Goal: Find specific page/section: Find specific page/section

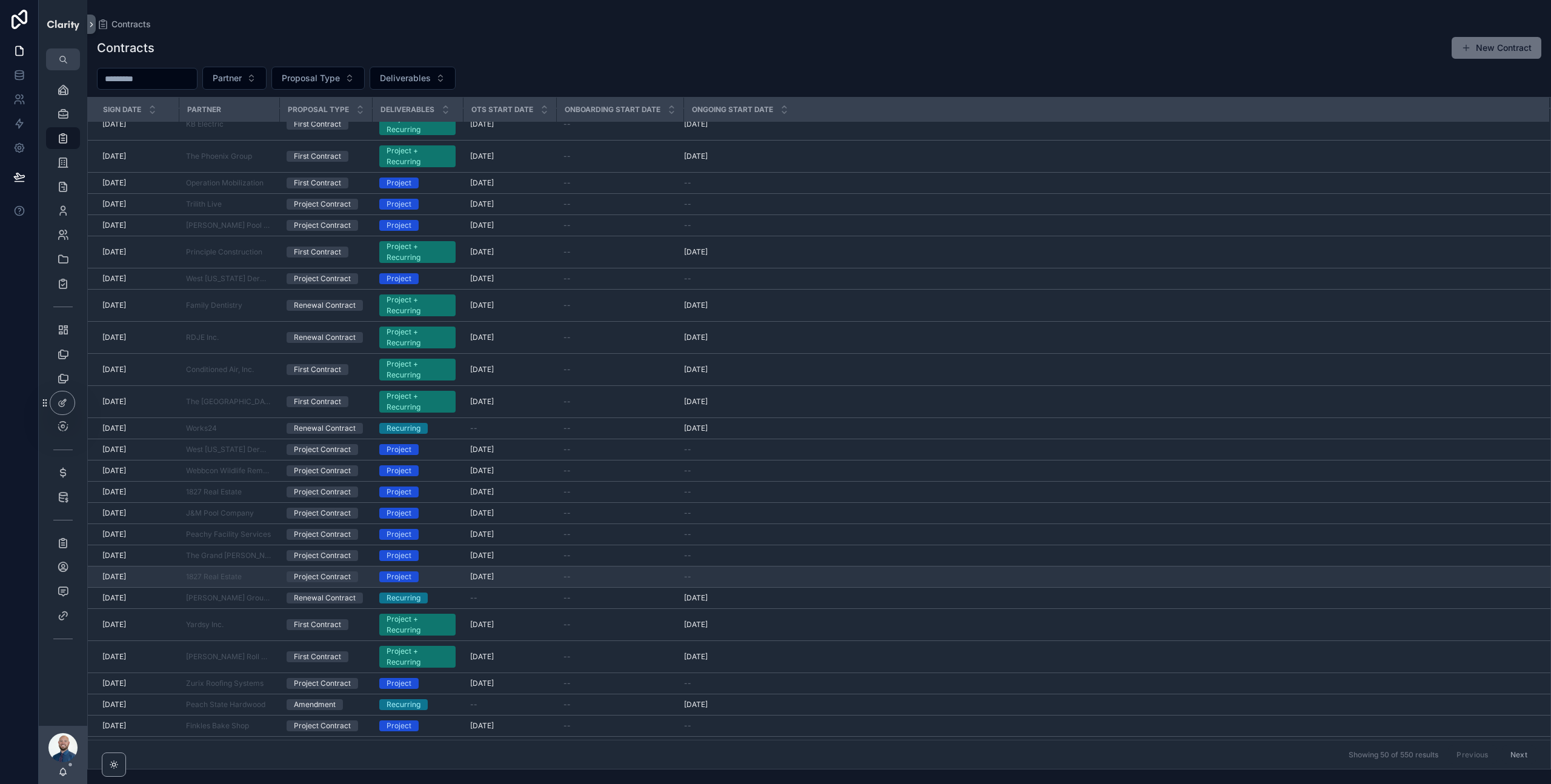
scroll to position [660, 0]
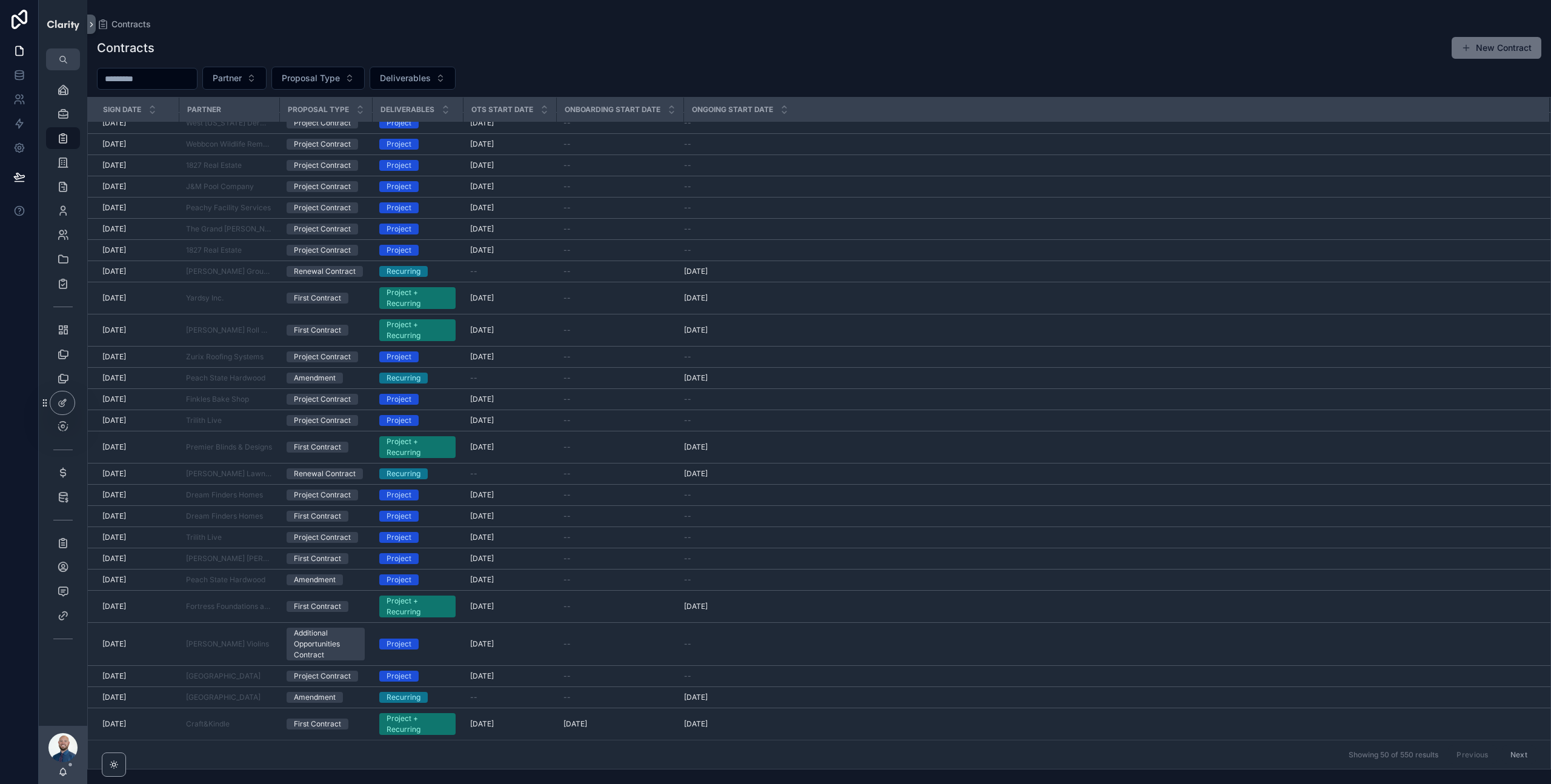
click at [1509, 756] on button "Next" at bounding box center [1519, 754] width 34 height 19
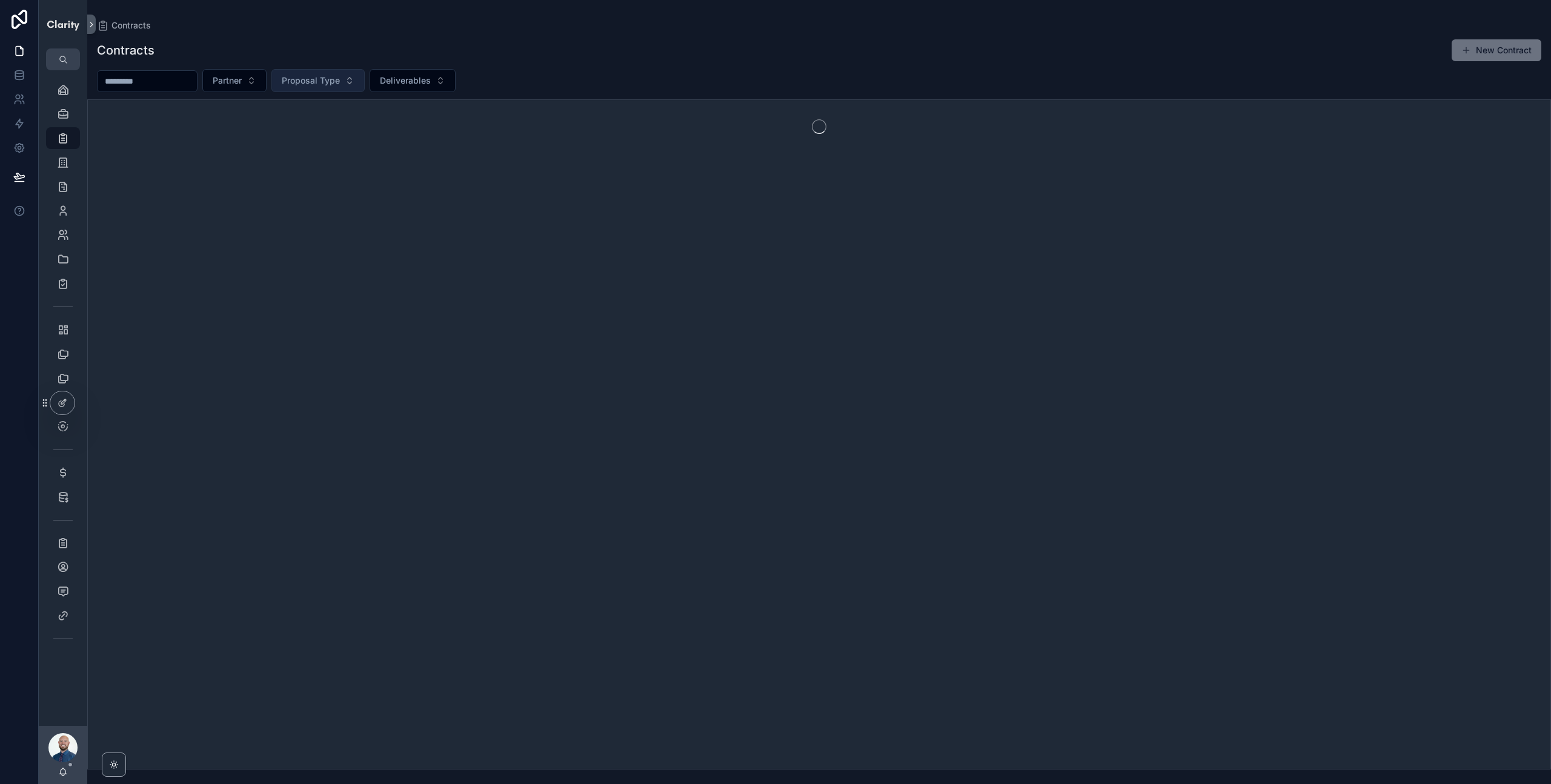
click at [354, 83] on button "Proposal Type" at bounding box center [318, 81] width 93 height 23
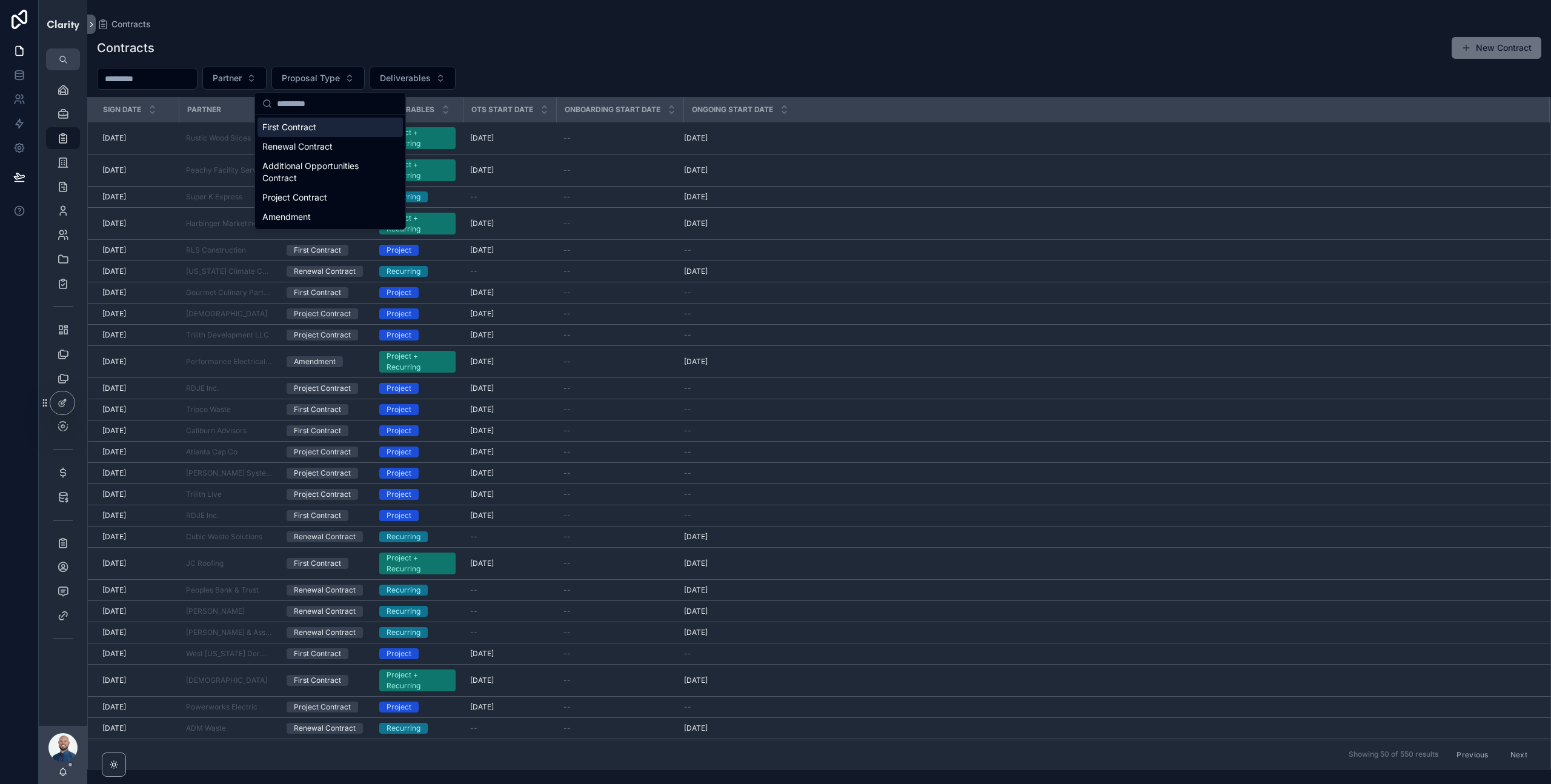
click at [297, 131] on div "First Contract" at bounding box center [330, 127] width 145 height 19
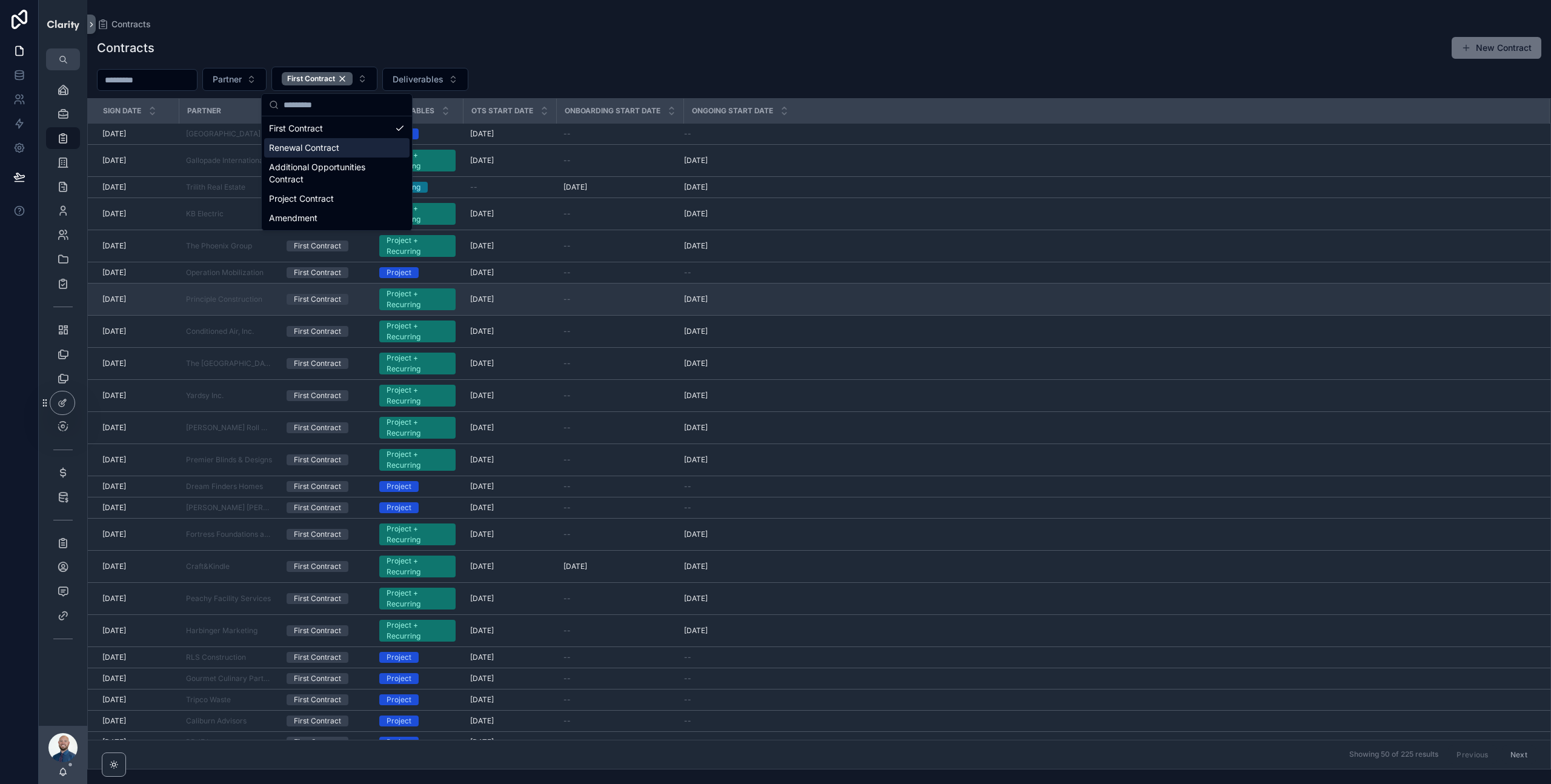
scroll to position [32, 0]
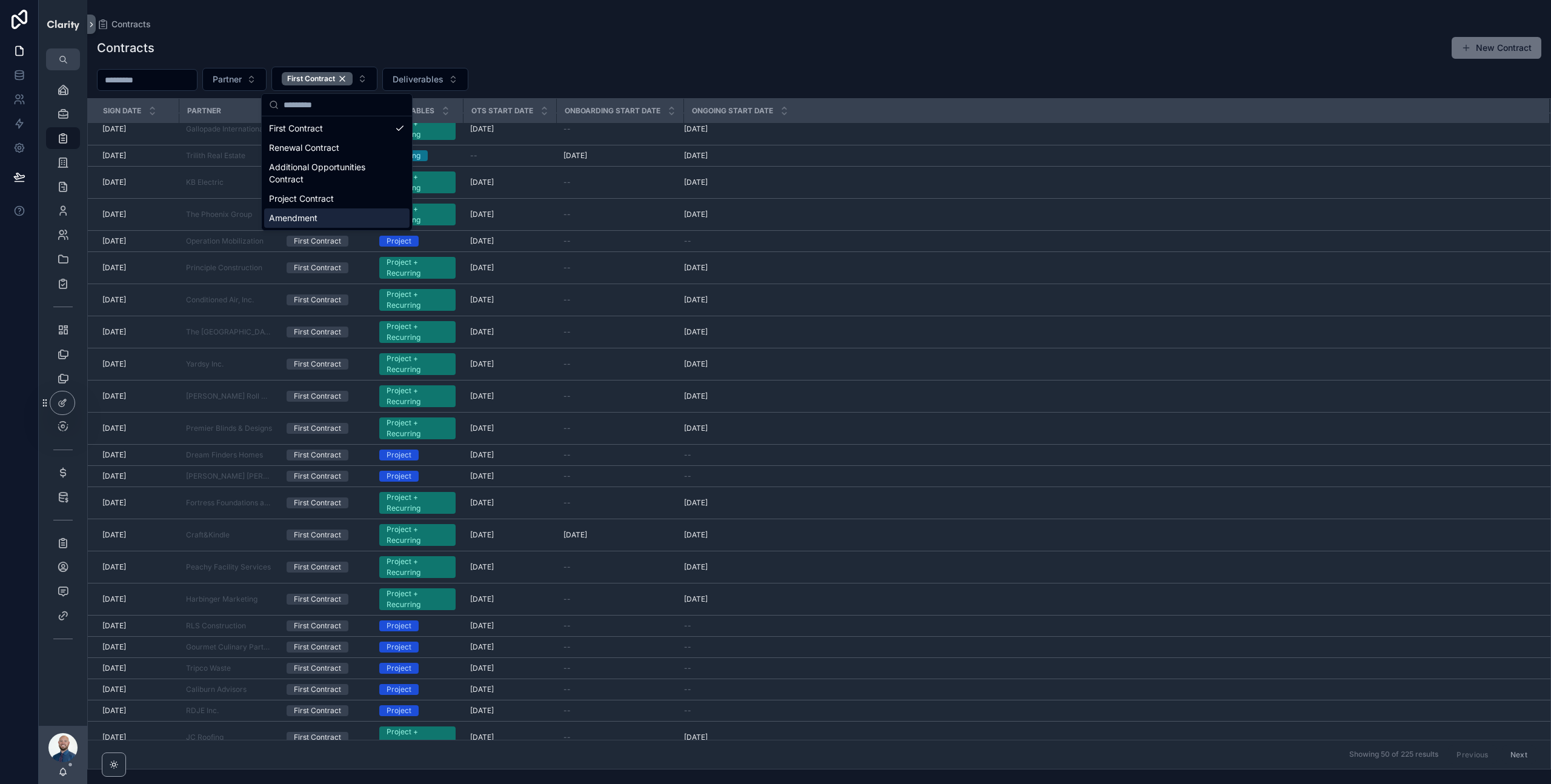
click at [608, 69] on div "Partner First Contract Deliverables" at bounding box center [819, 79] width 1464 height 24
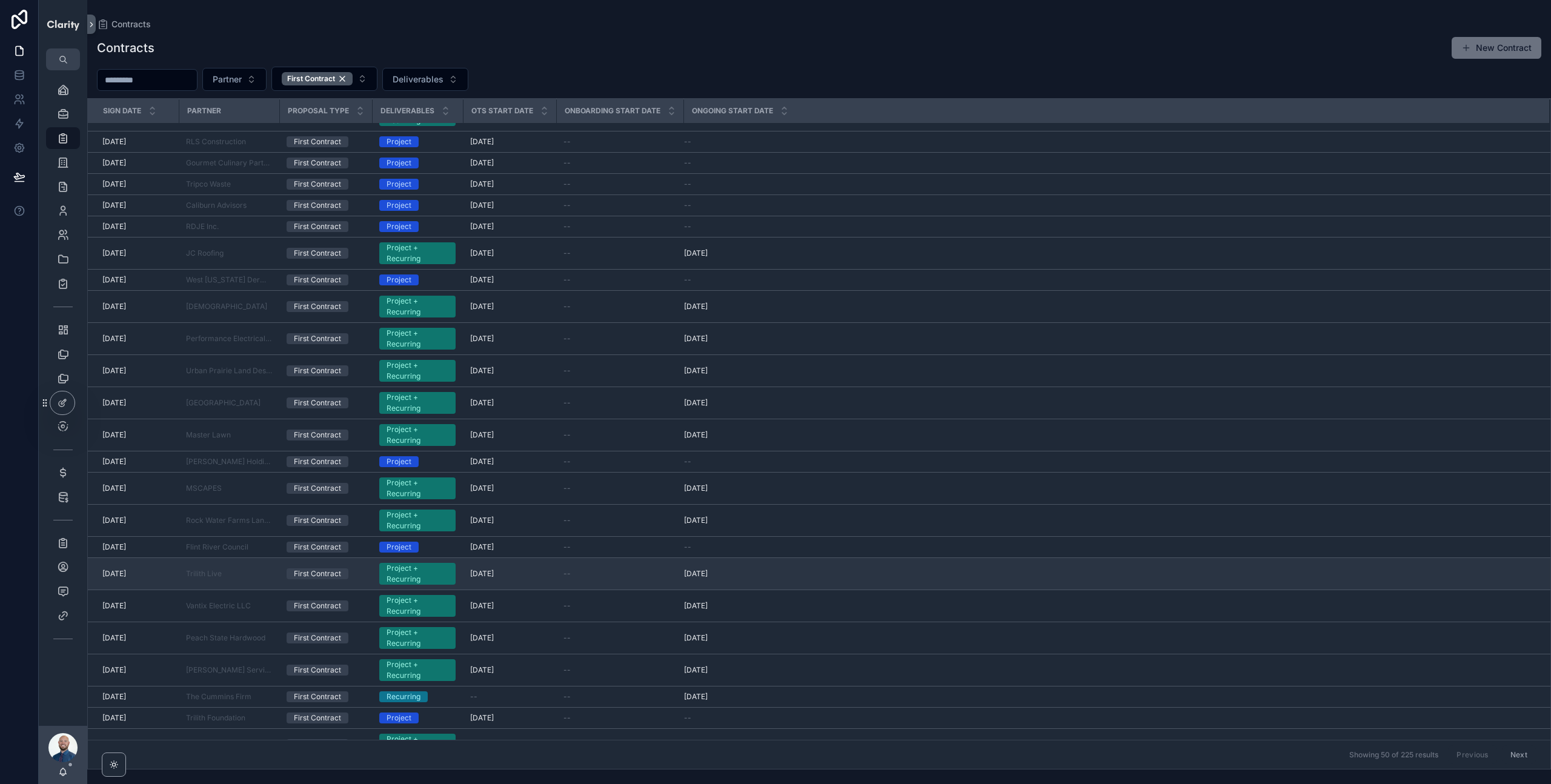
scroll to position [523, 0]
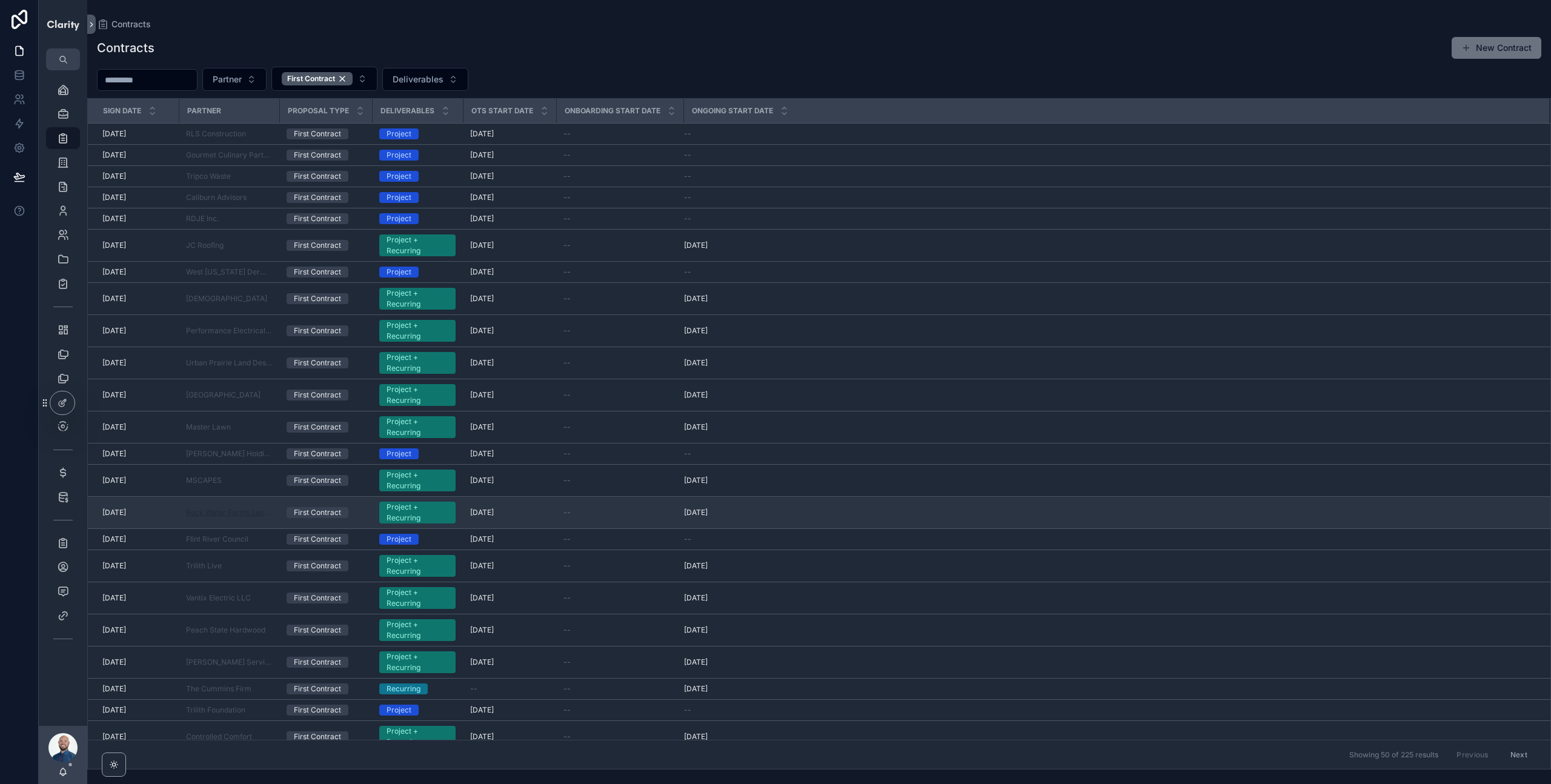
click at [222, 512] on span "Rock Water Farms Landscapes & Hardscapes" at bounding box center [229, 512] width 86 height 9
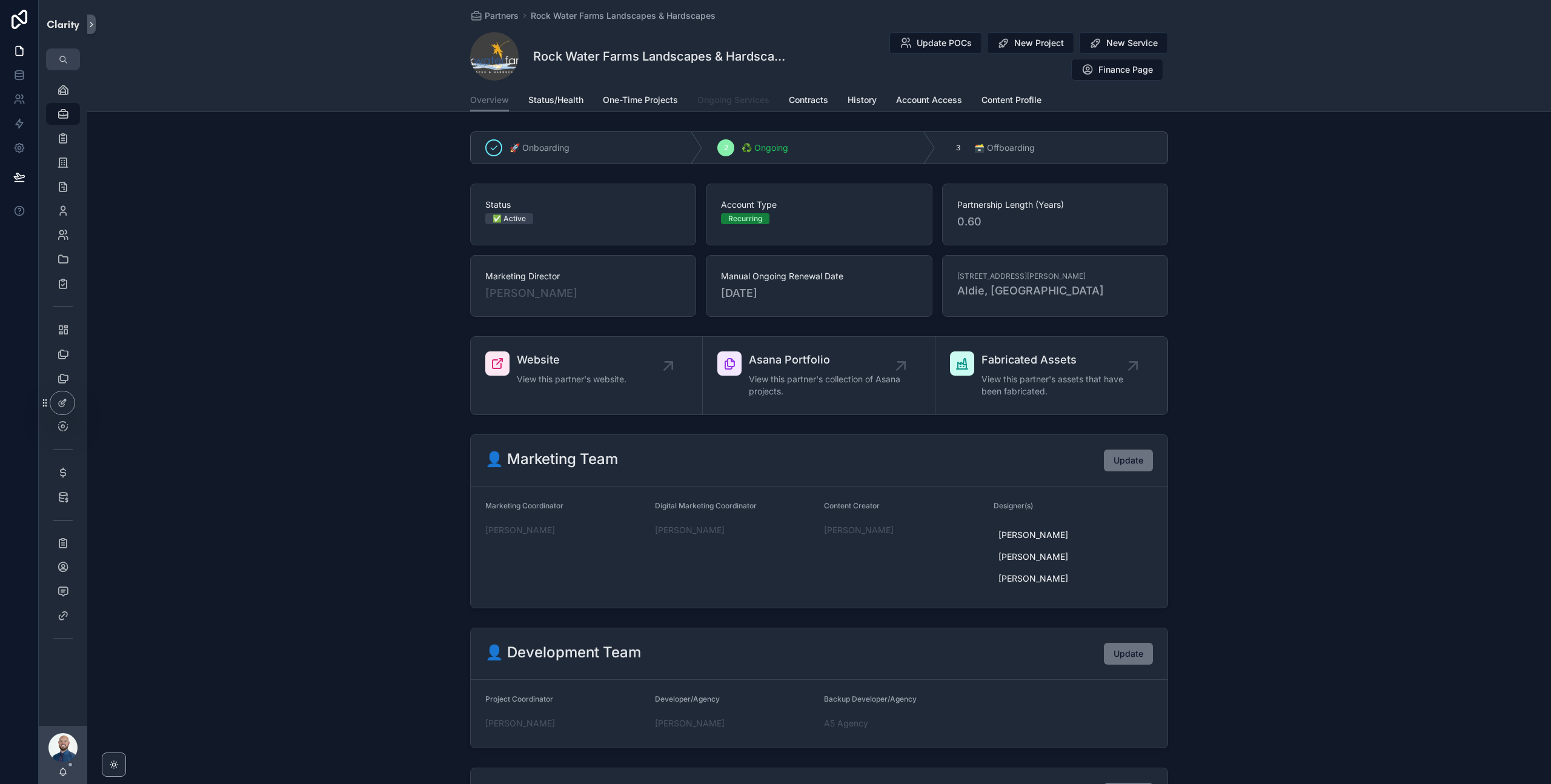
click at [733, 100] on span "Ongoing Services" at bounding box center [733, 100] width 72 height 12
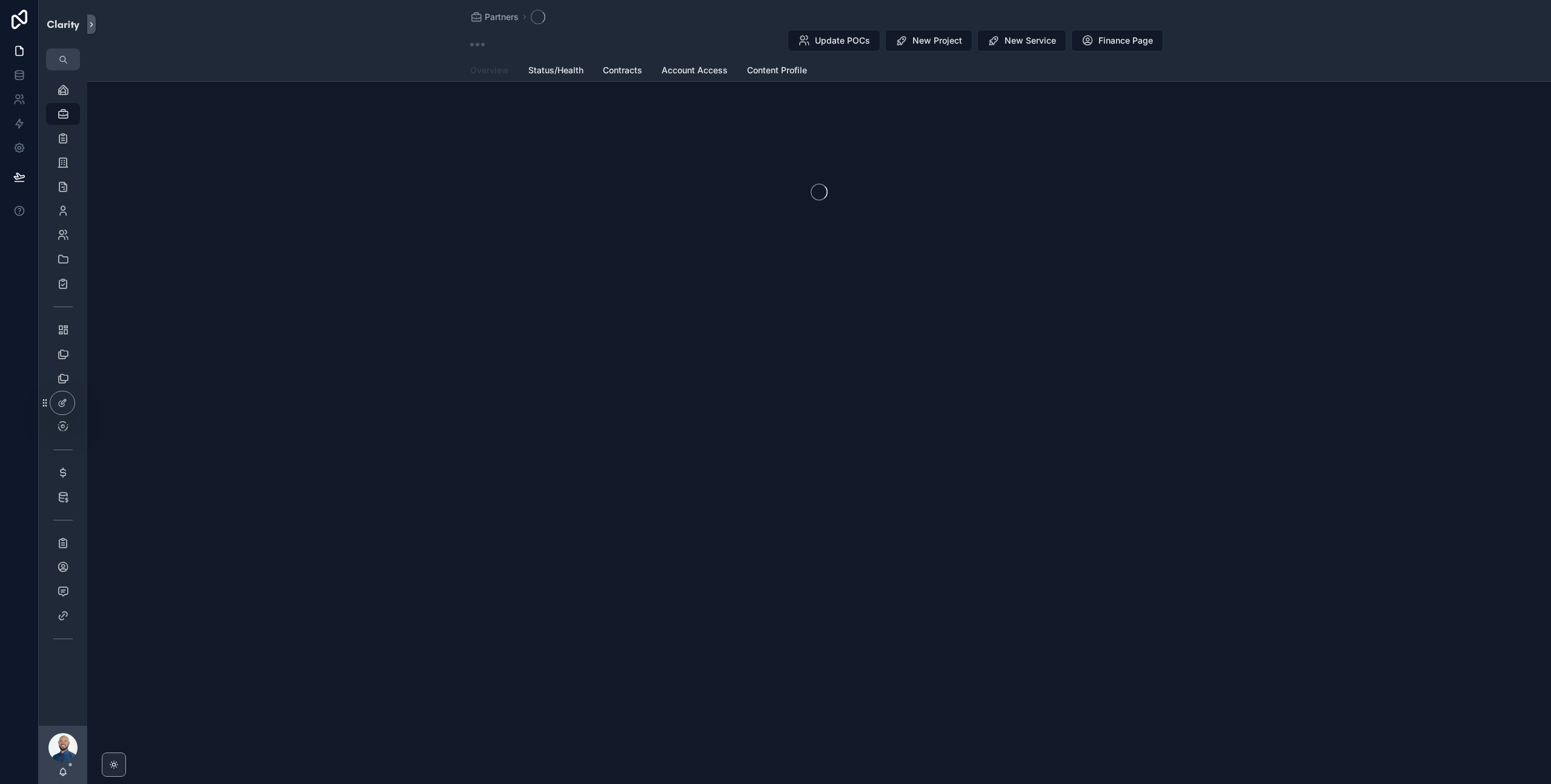
click at [499, 70] on span "Overview" at bounding box center [490, 70] width 39 height 12
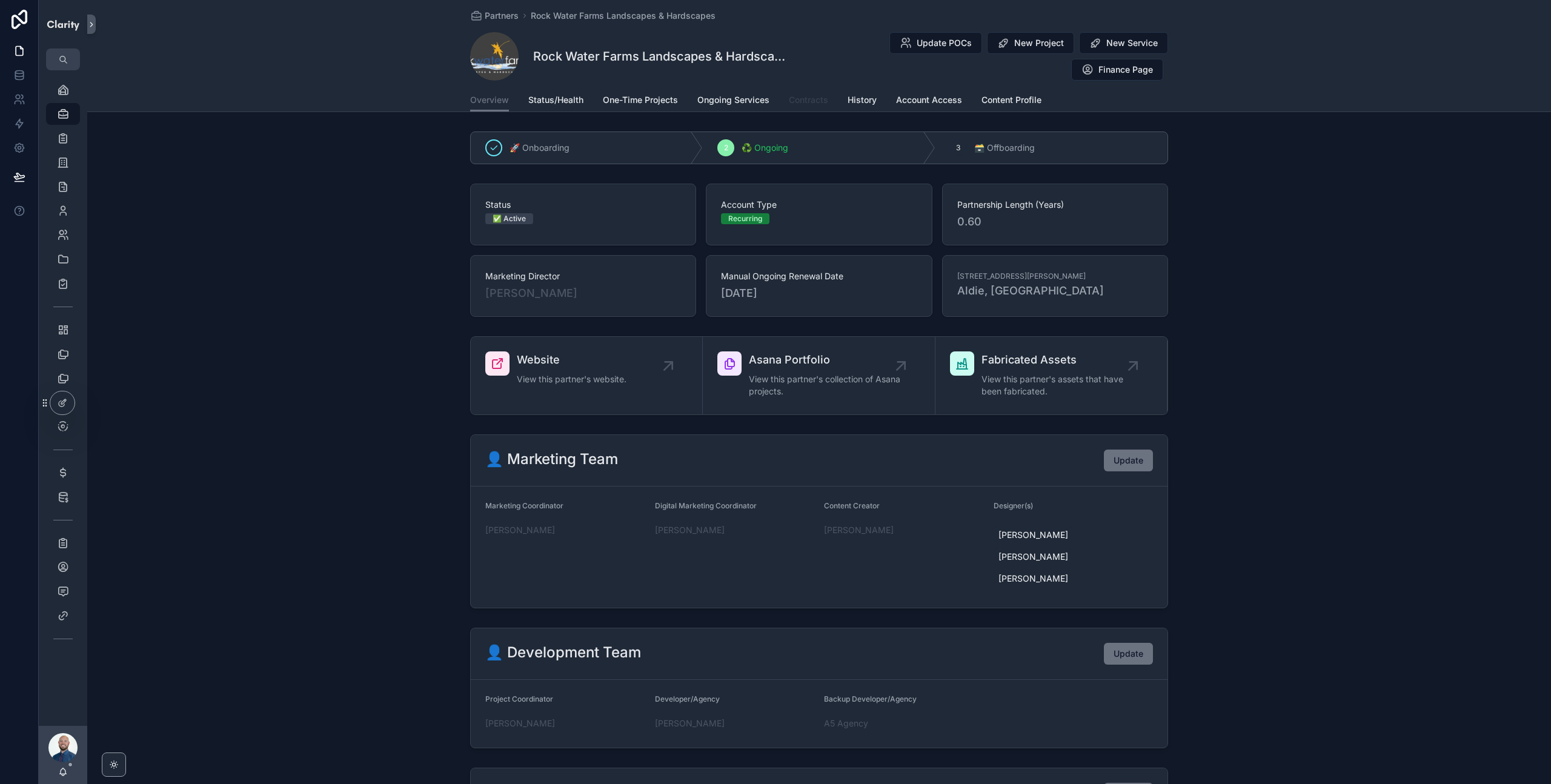
click at [814, 101] on span "Contracts" at bounding box center [808, 100] width 40 height 12
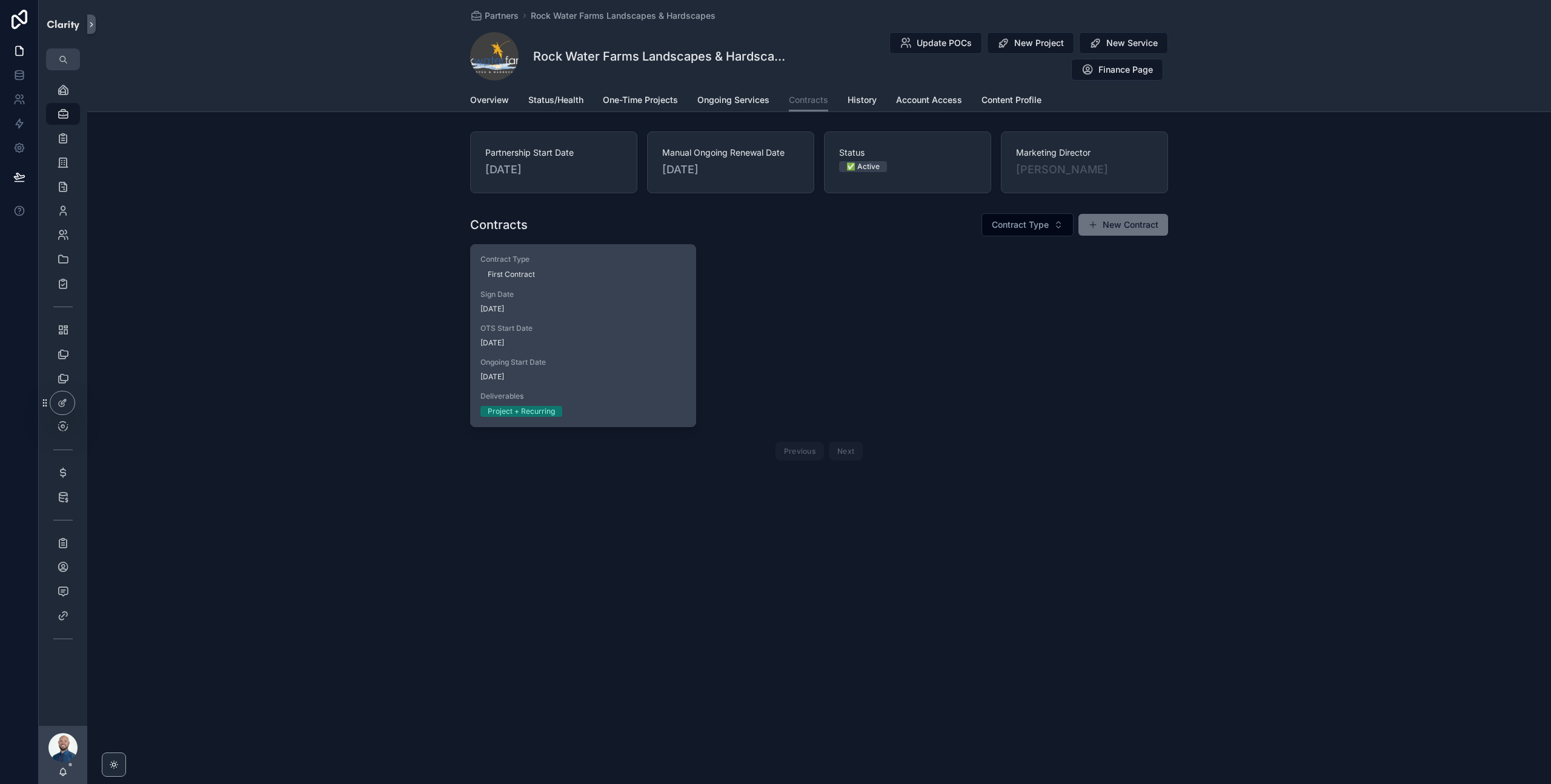
click at [558, 325] on span "OTS Start Date" at bounding box center [582, 328] width 205 height 9
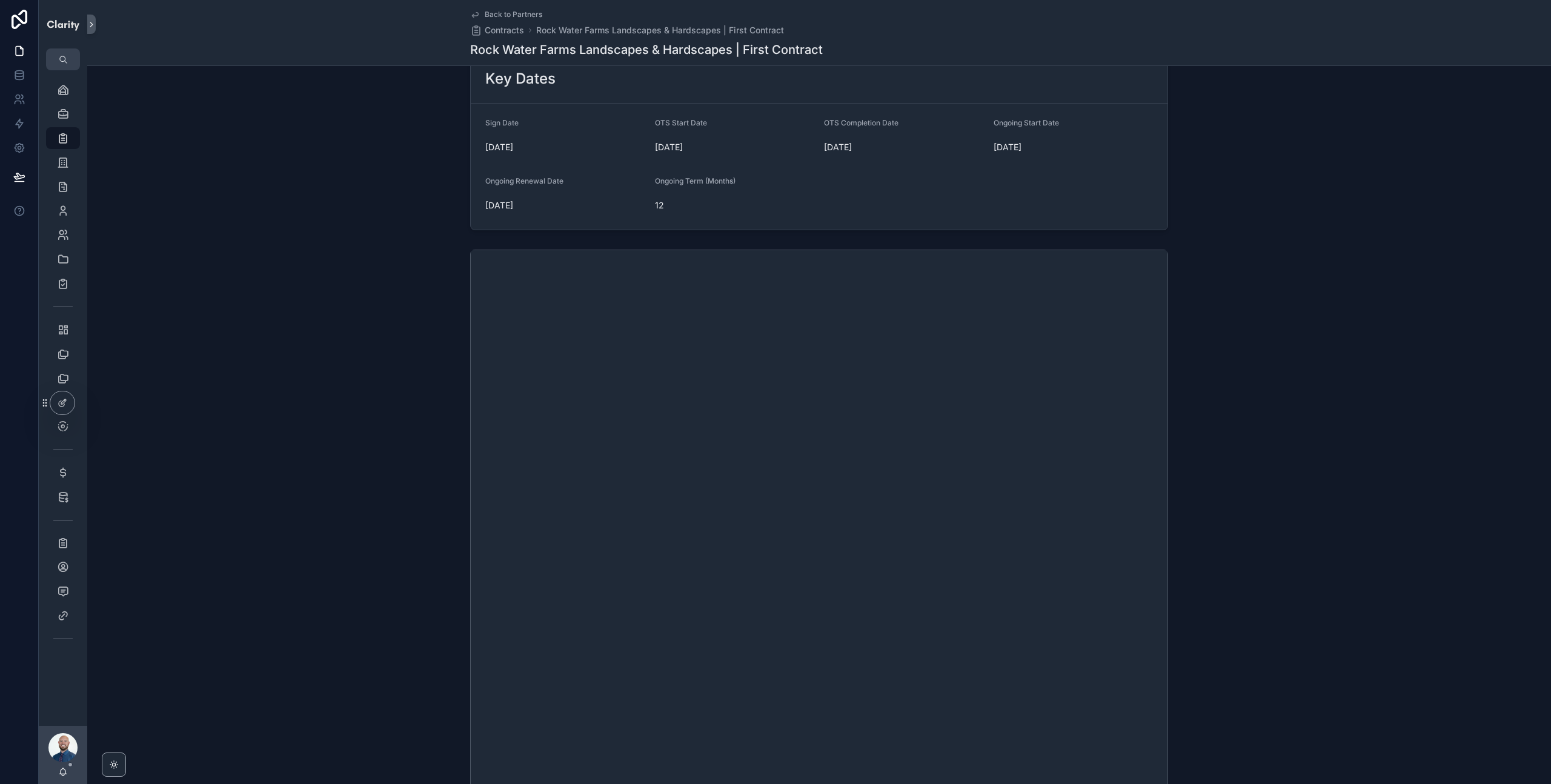
scroll to position [95, 0]
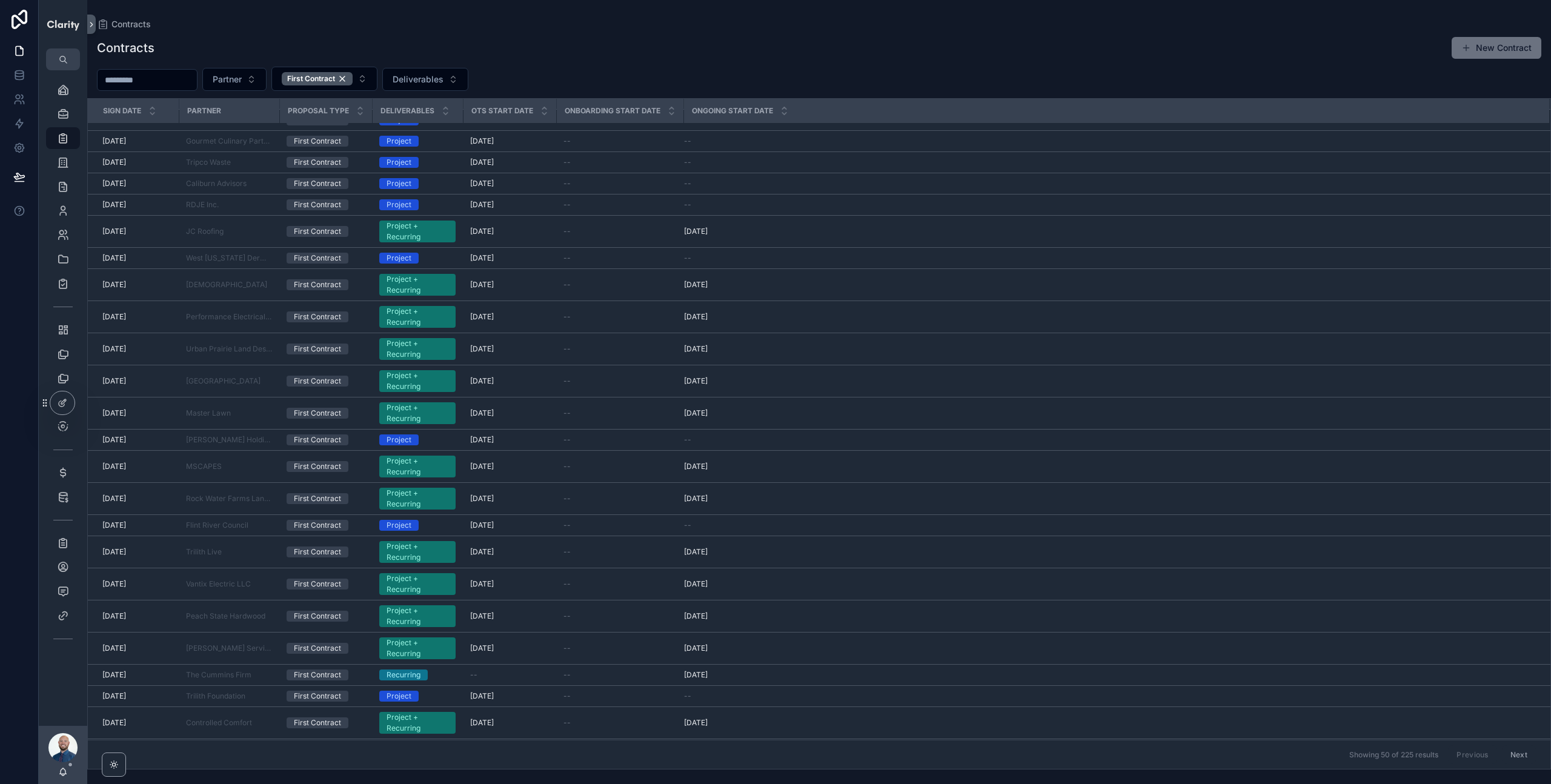
scroll to position [510, 0]
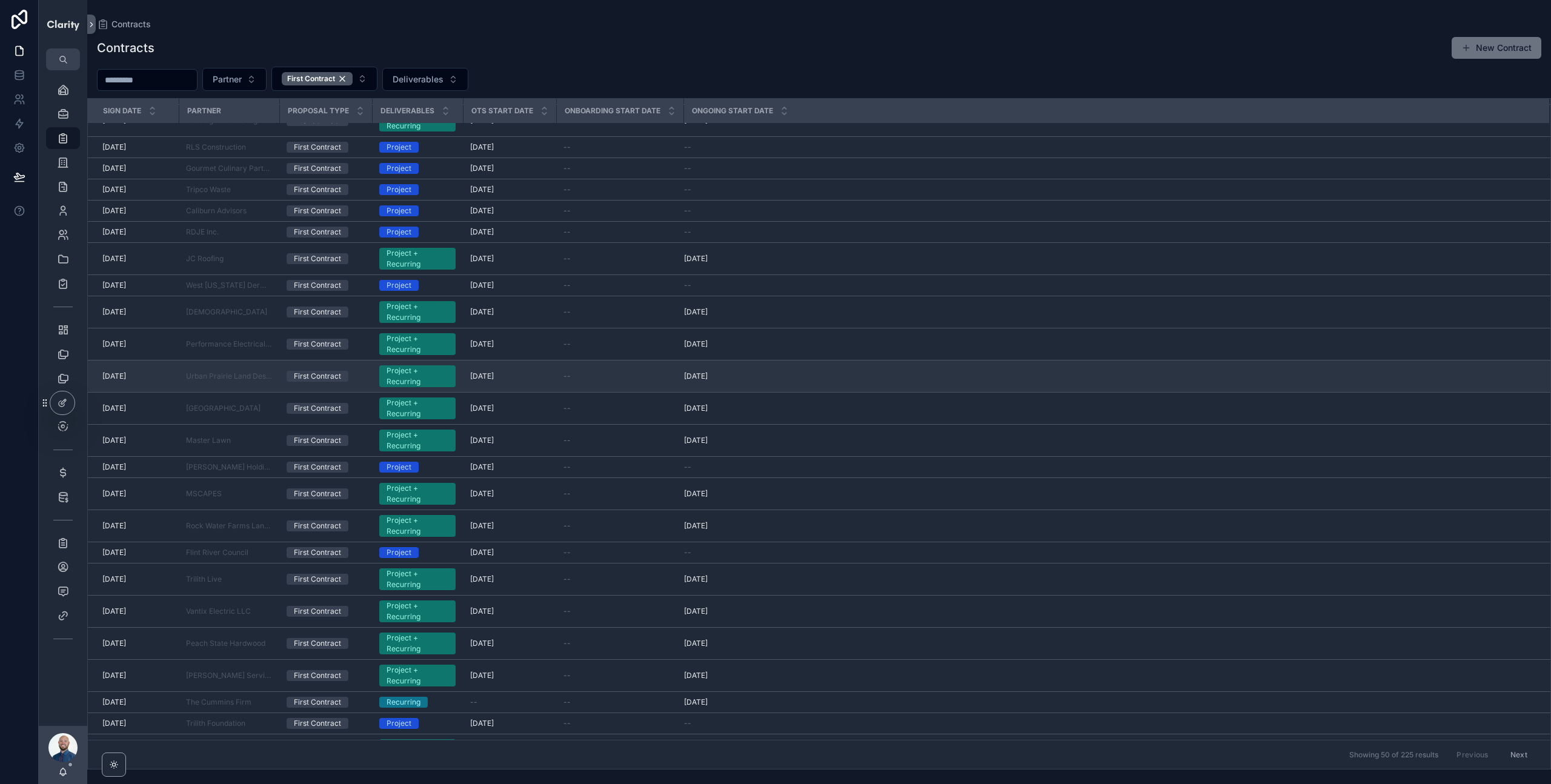
click at [311, 376] on div "First Contract" at bounding box center [317, 376] width 47 height 11
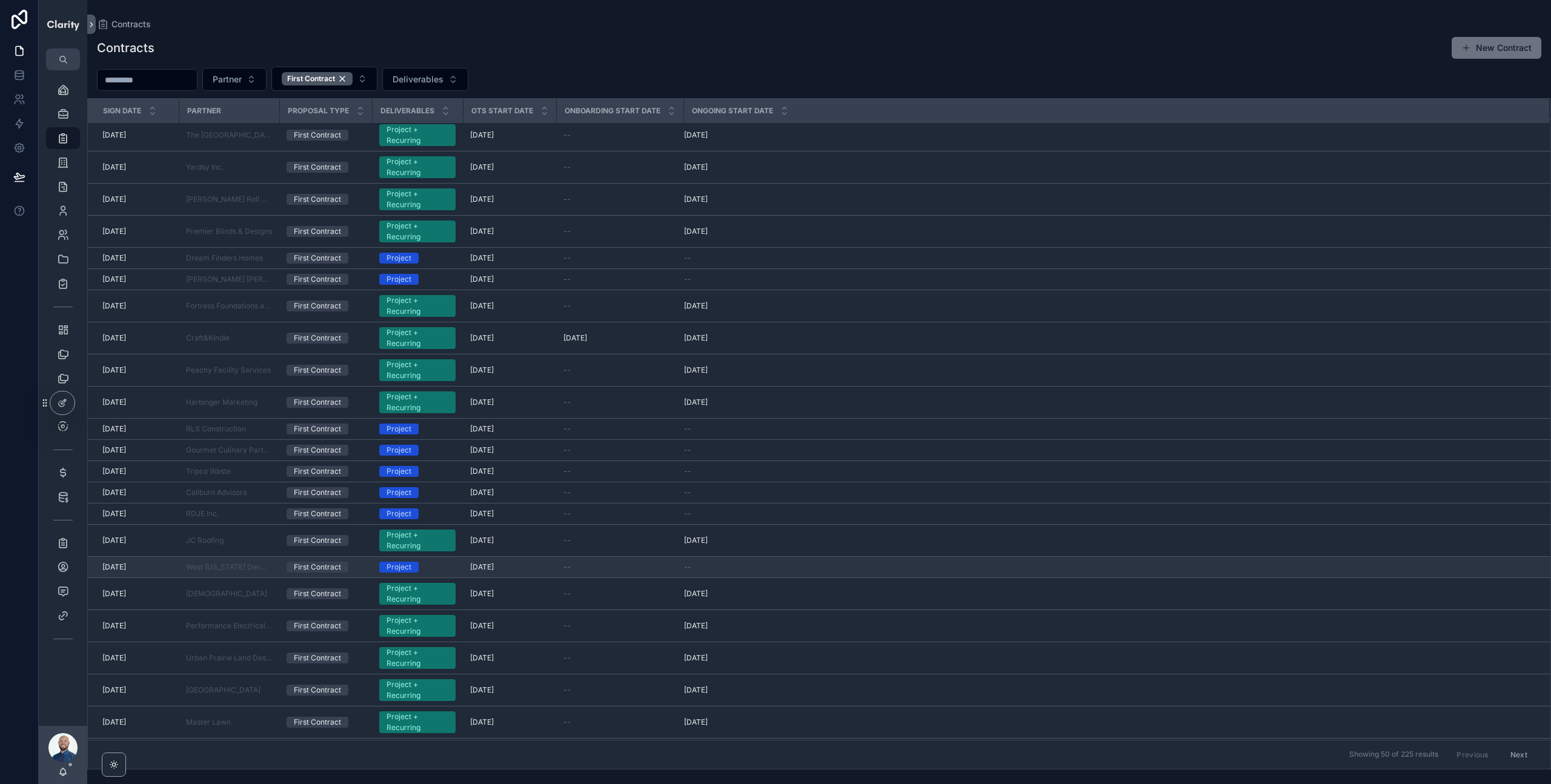
scroll to position [244, 0]
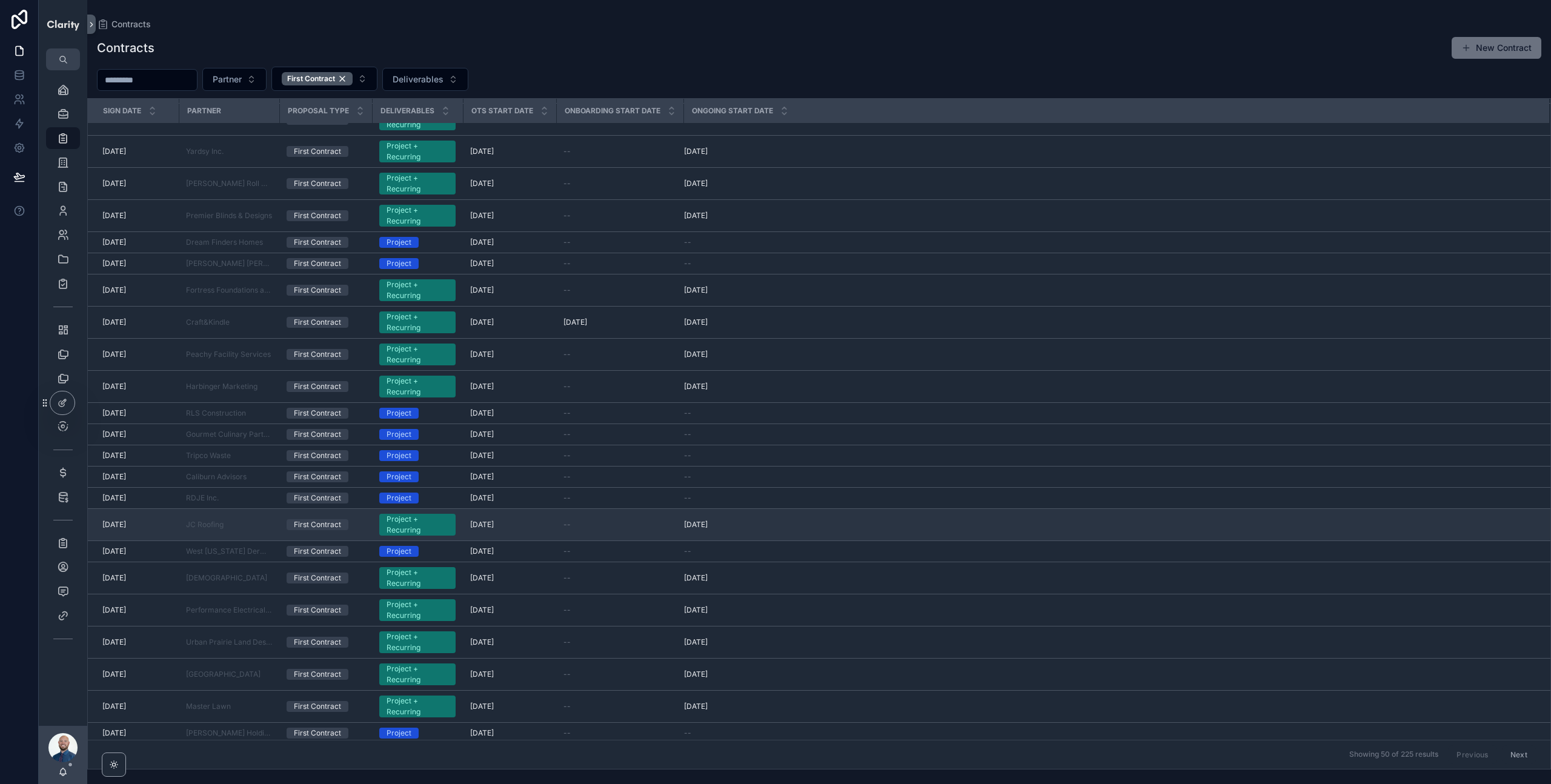
click at [330, 522] on div "First Contract" at bounding box center [317, 524] width 47 height 11
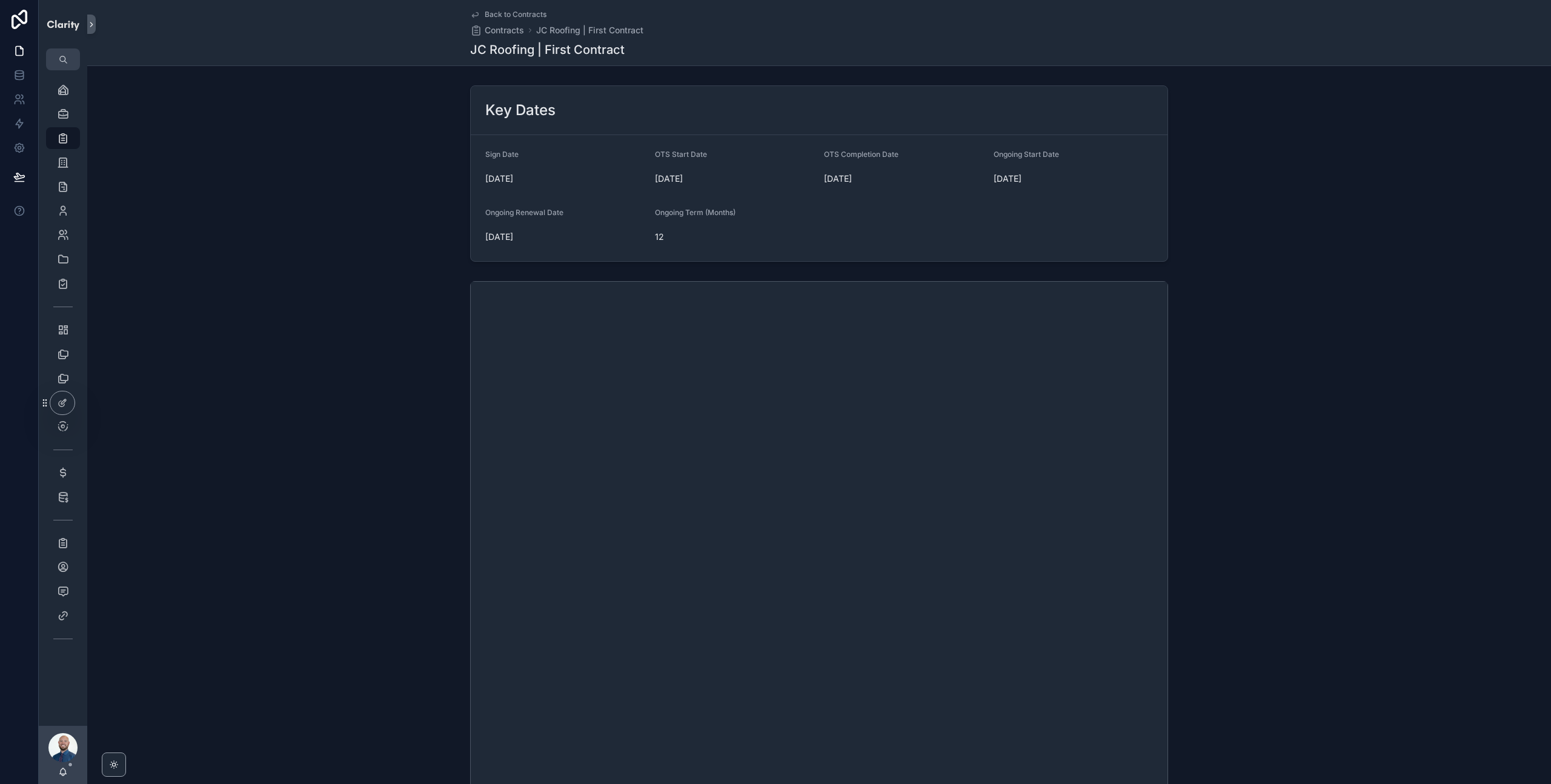
click at [513, 18] on div "Back to Contracts Contracts JC Roofing | First Contract" at bounding box center [557, 23] width 174 height 27
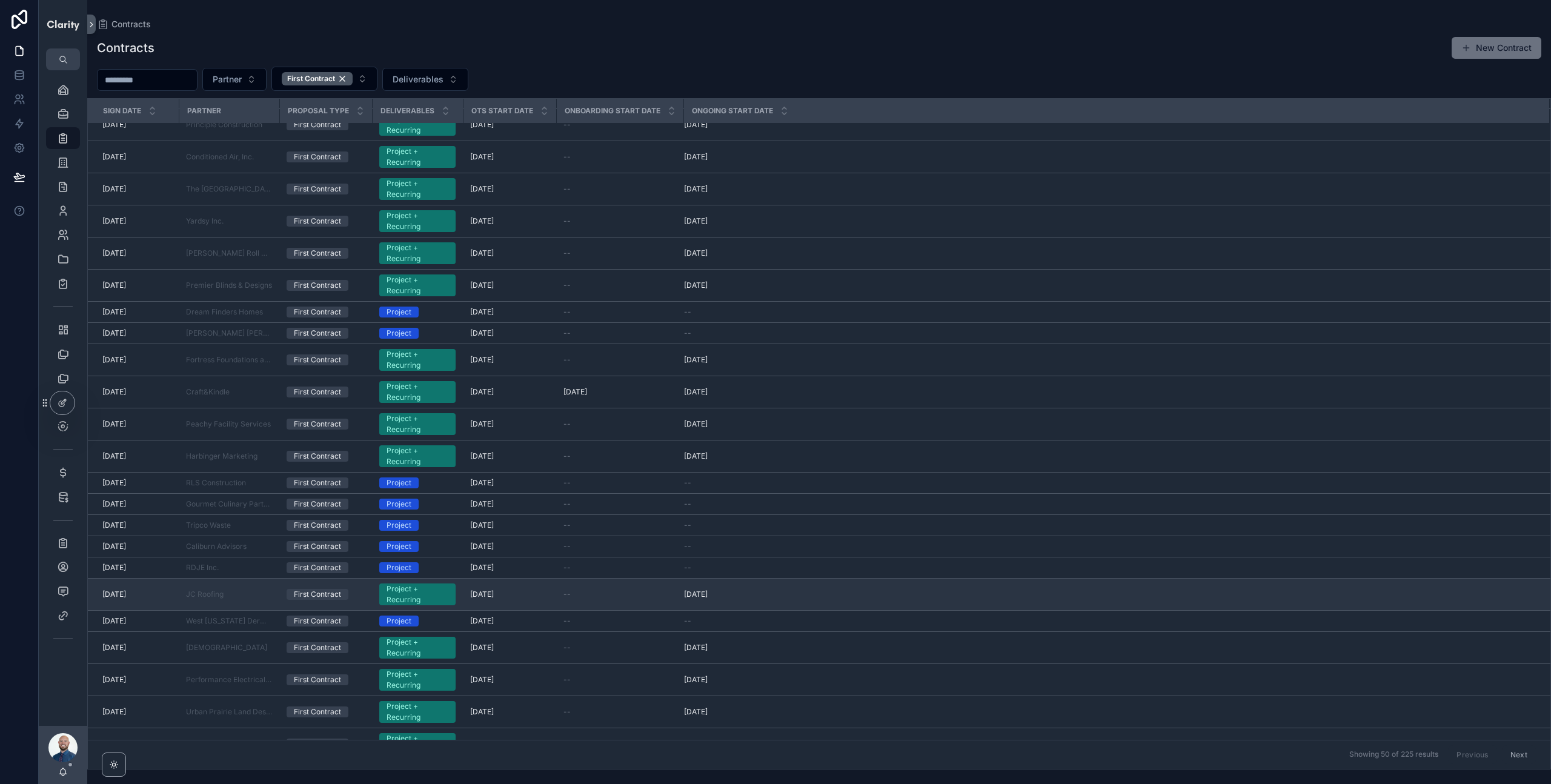
scroll to position [182, 0]
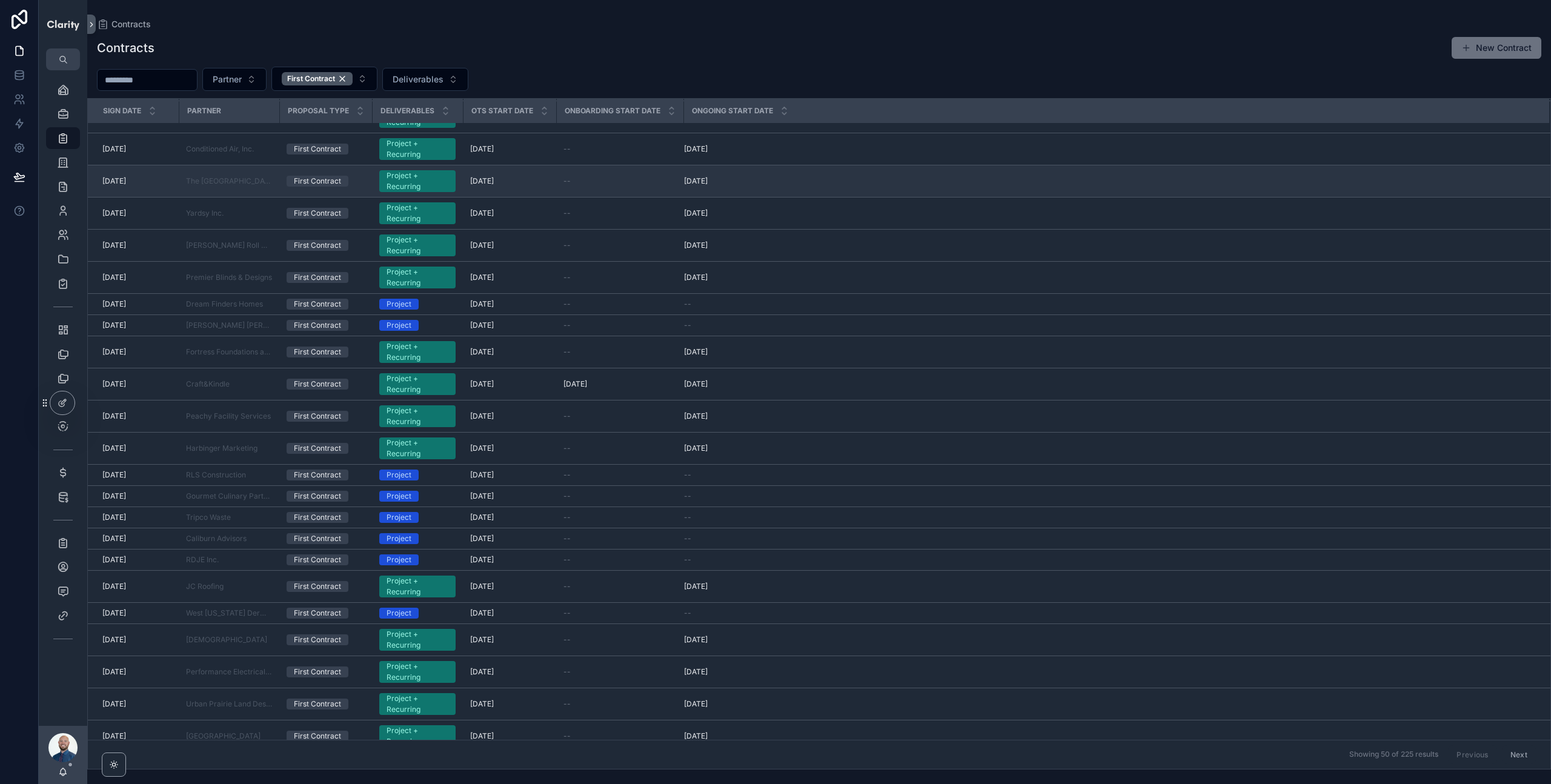
click at [309, 180] on div "First Contract" at bounding box center [317, 181] width 47 height 11
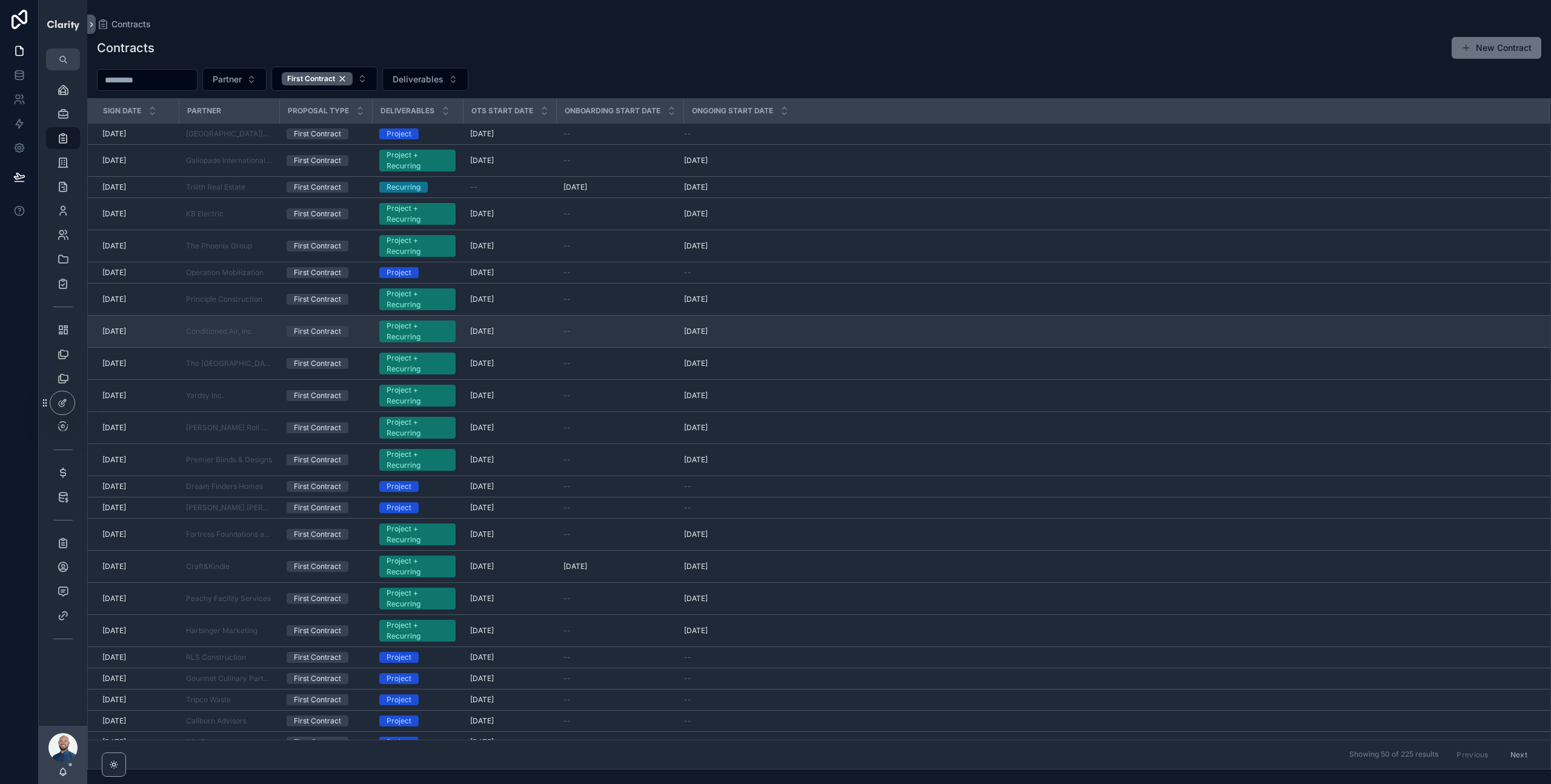
click at [322, 327] on div "First Contract" at bounding box center [317, 331] width 47 height 11
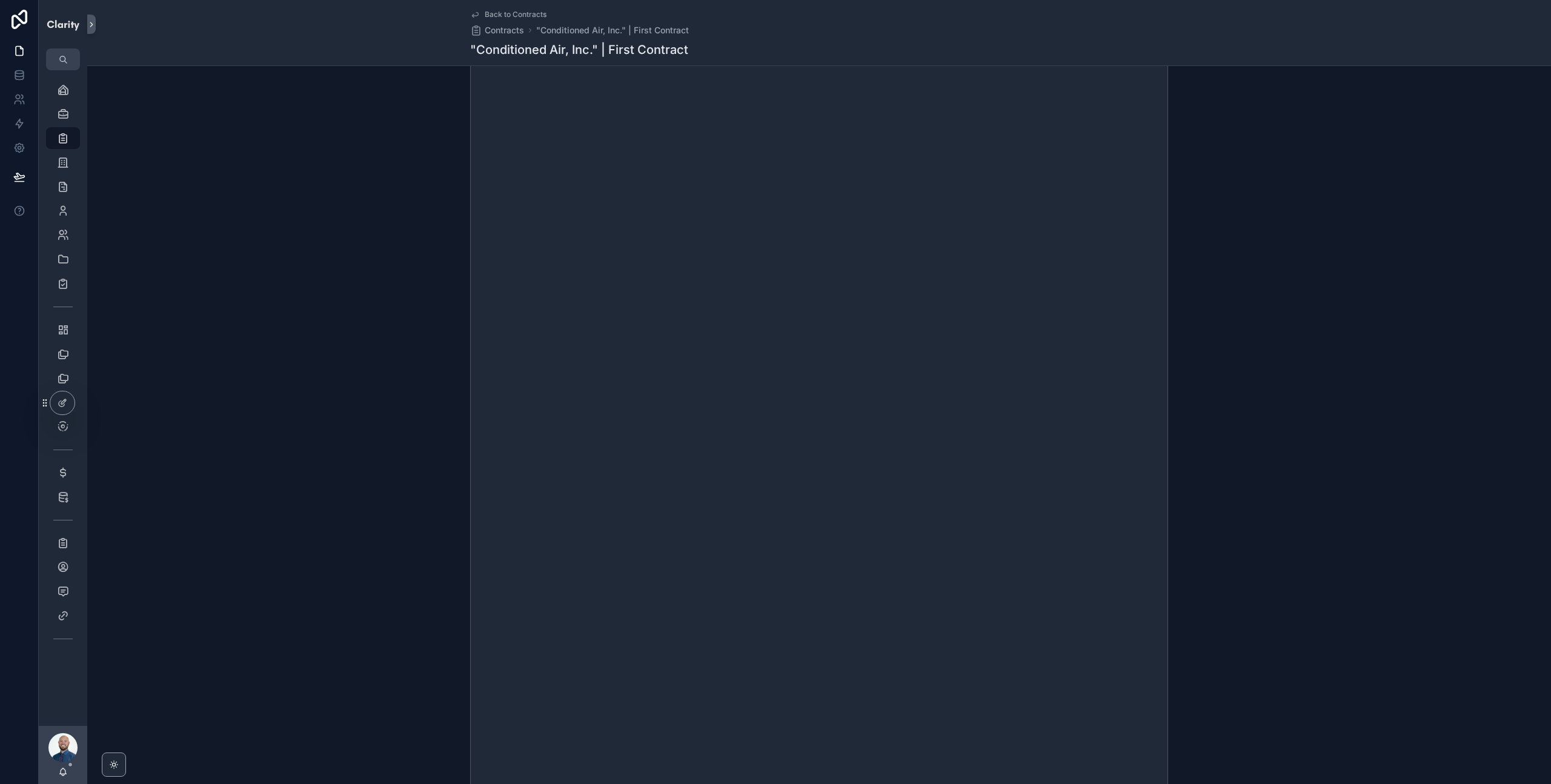
scroll to position [364, 0]
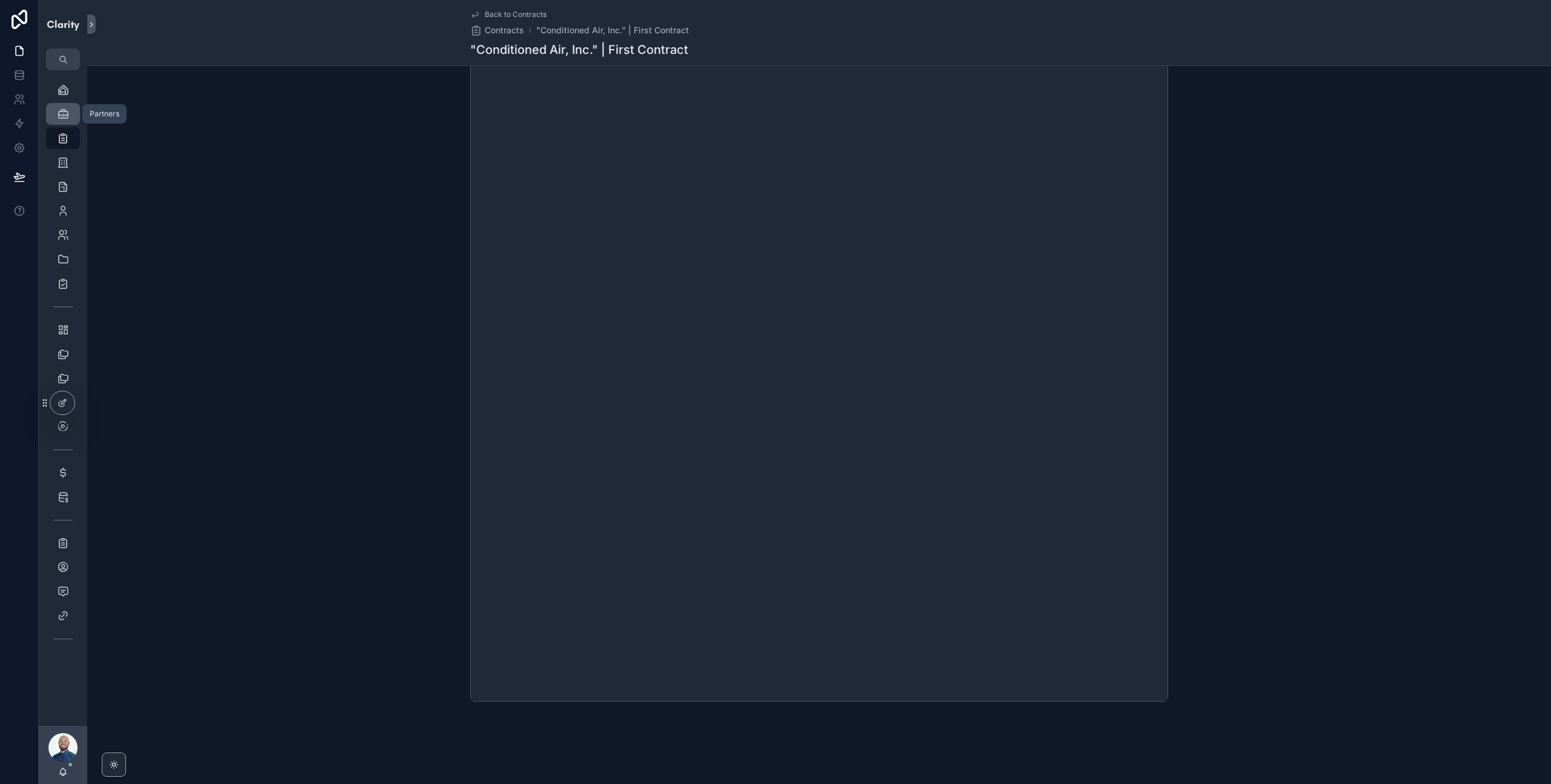
click at [66, 108] on icon "scrollable content" at bounding box center [63, 114] width 12 height 12
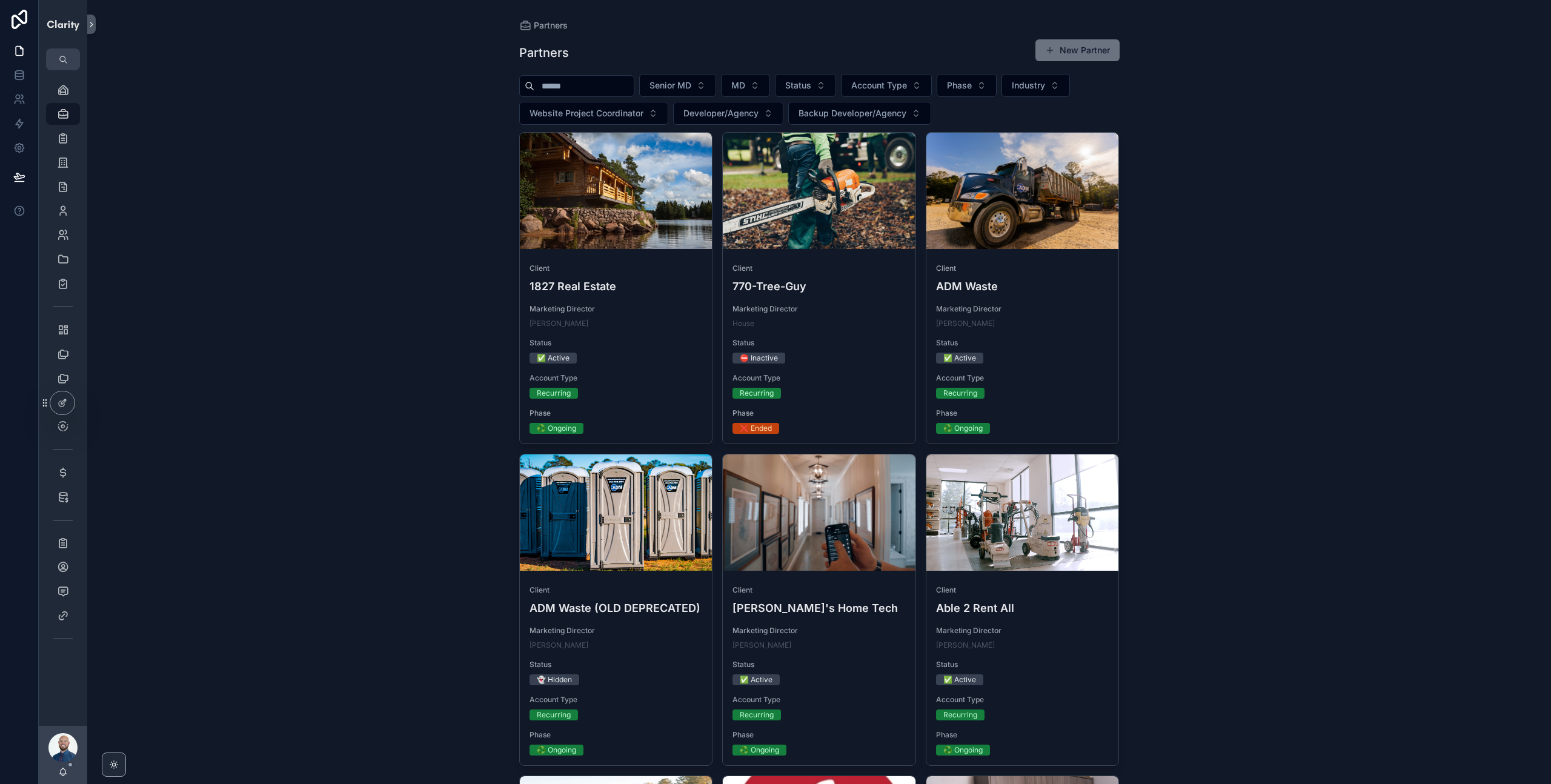
click at [578, 88] on input "scrollable content" at bounding box center [584, 85] width 100 height 17
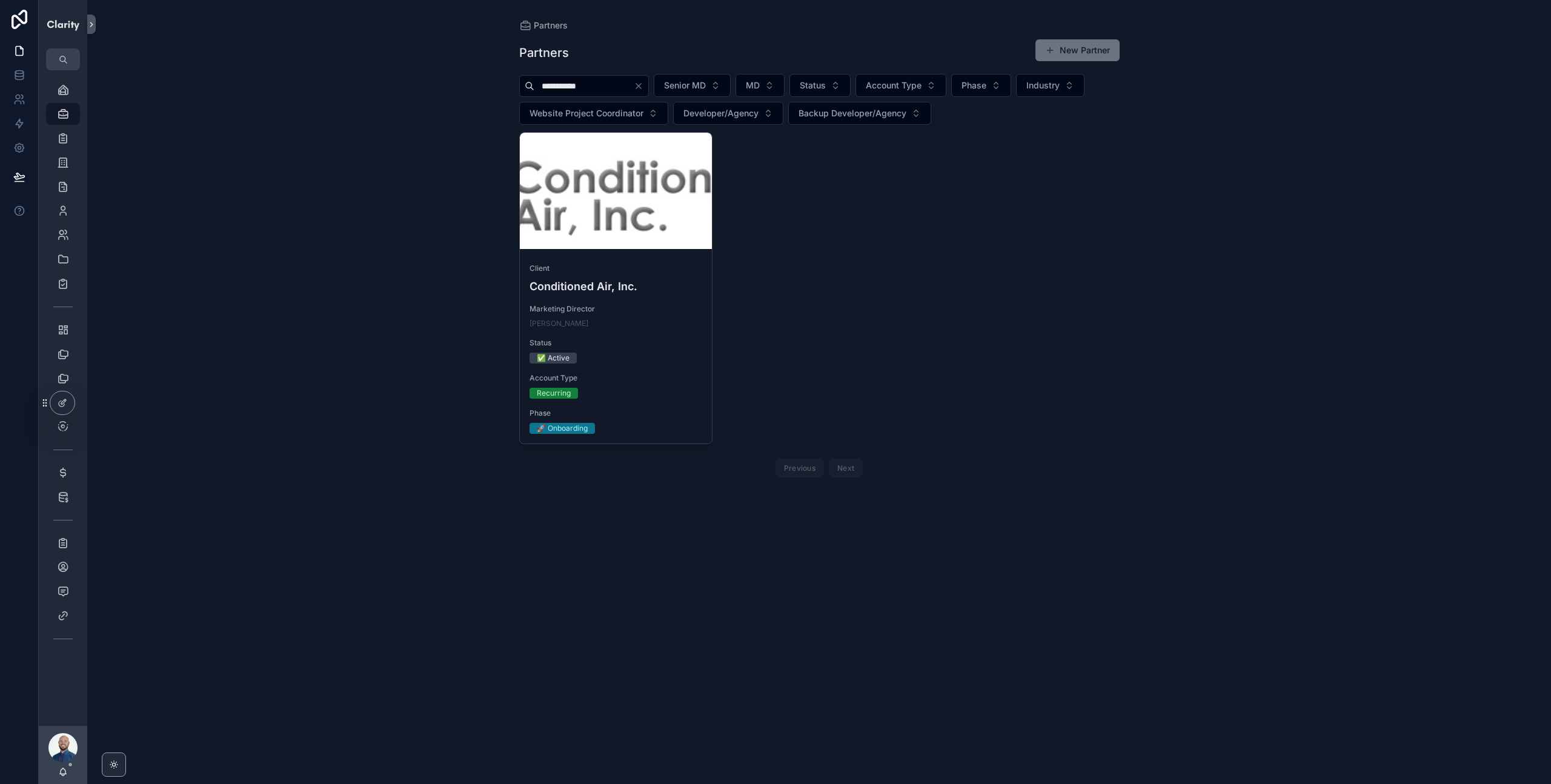
click at [560, 79] on input "**********" at bounding box center [584, 85] width 100 height 17
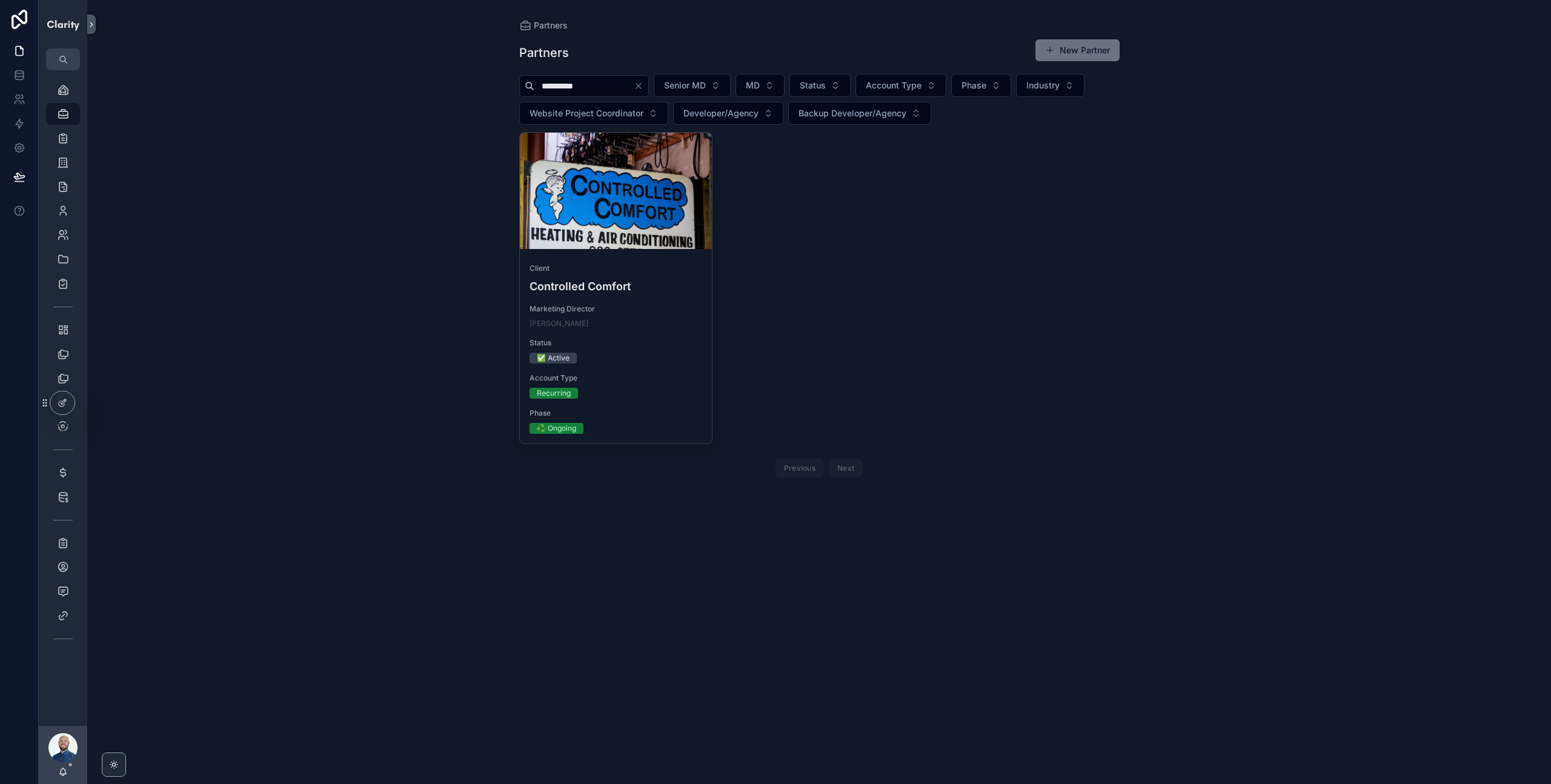
click at [560, 85] on input "**********" at bounding box center [584, 85] width 100 height 17
click at [559, 85] on input "**********" at bounding box center [584, 85] width 100 height 17
type input "**********"
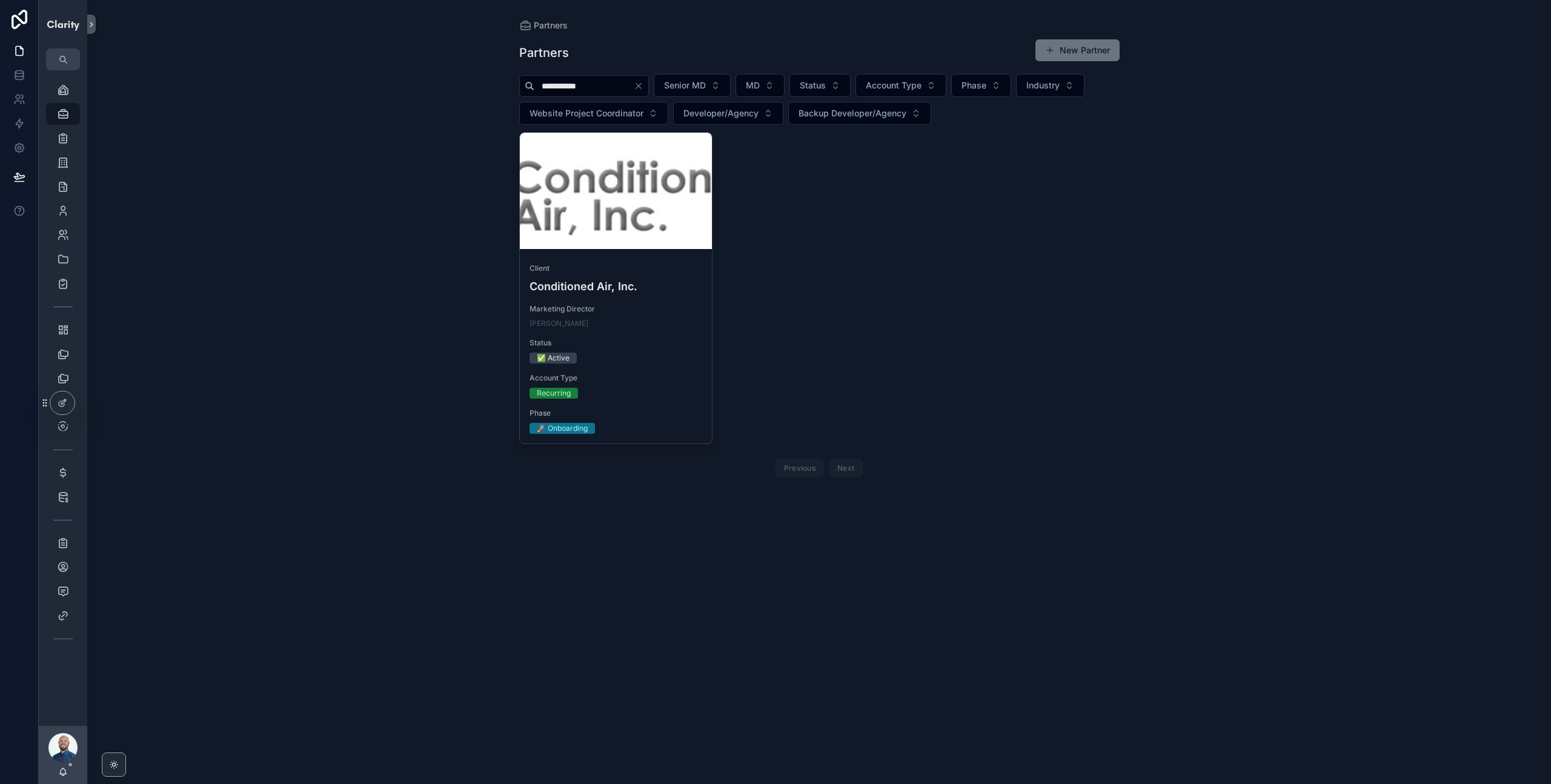
click at [644, 89] on icon "Clear" at bounding box center [638, 86] width 9 height 9
click at [415, 93] on div "Partners Partners New Partner Senior MD MD Status Account Type Phase Industry W…" at bounding box center [819, 392] width 1464 height 784
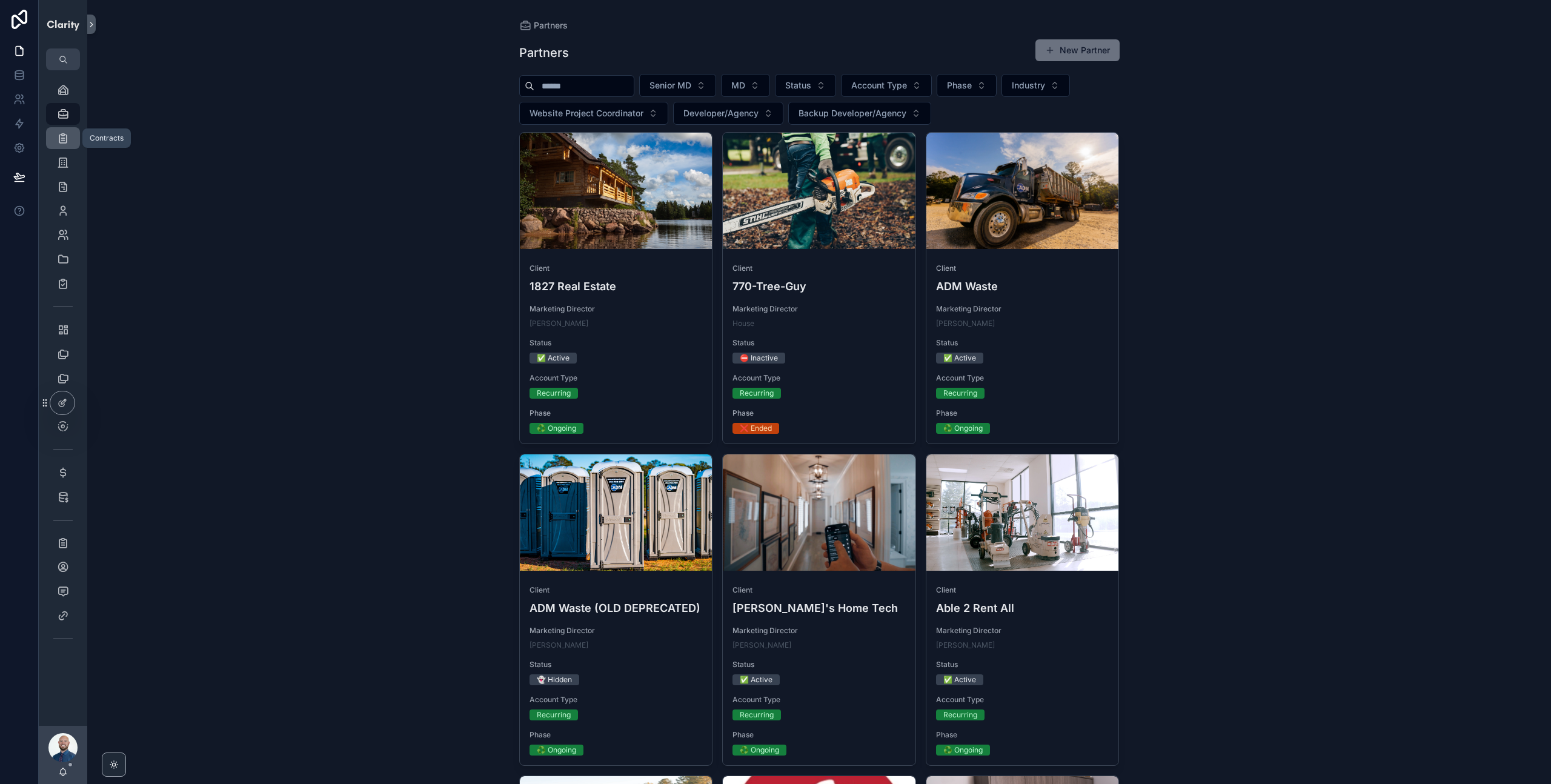
click at [64, 141] on icon "scrollable content" at bounding box center [63, 138] width 12 height 12
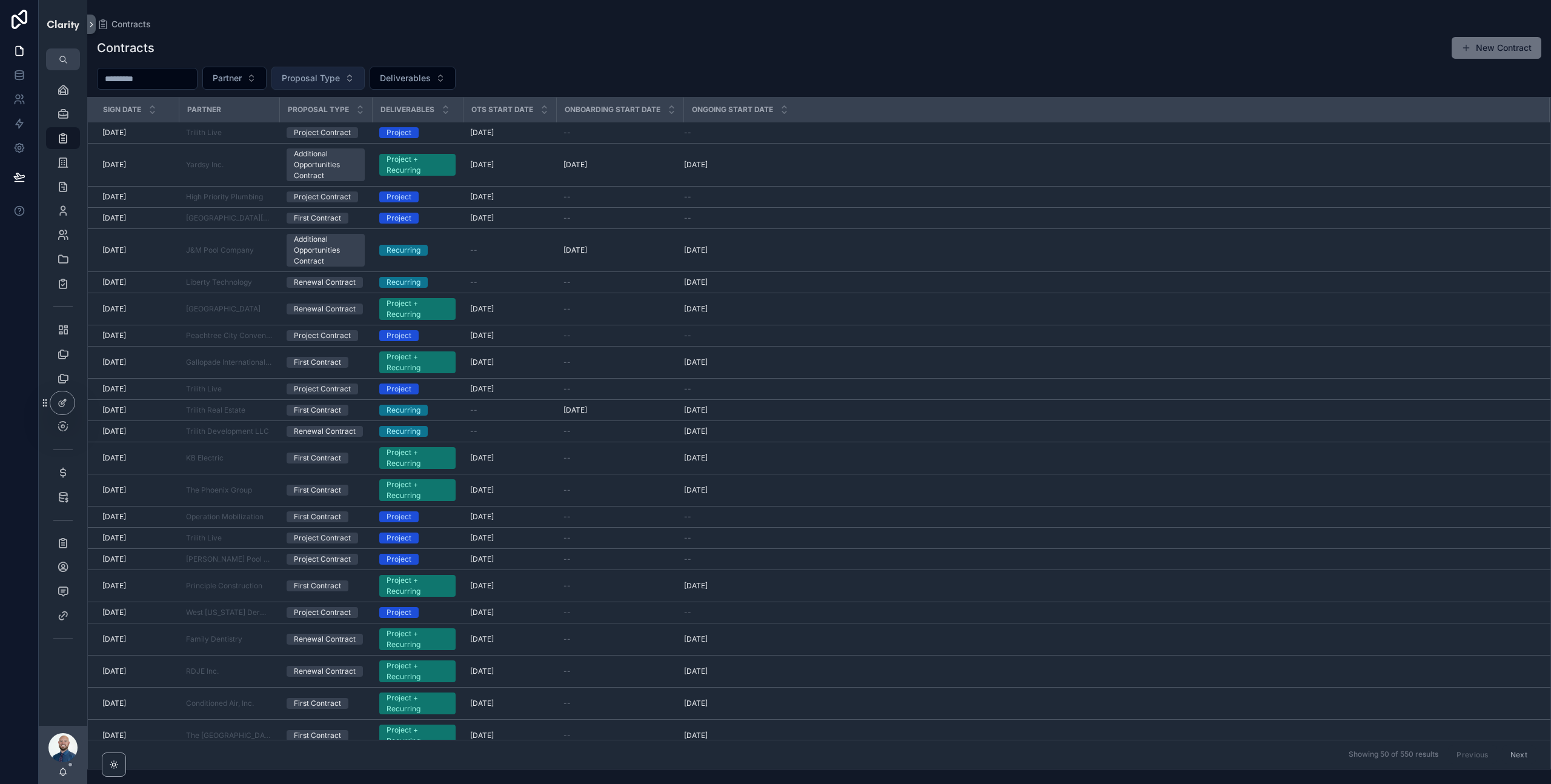
click at [344, 84] on button "Proposal Type" at bounding box center [318, 78] width 93 height 23
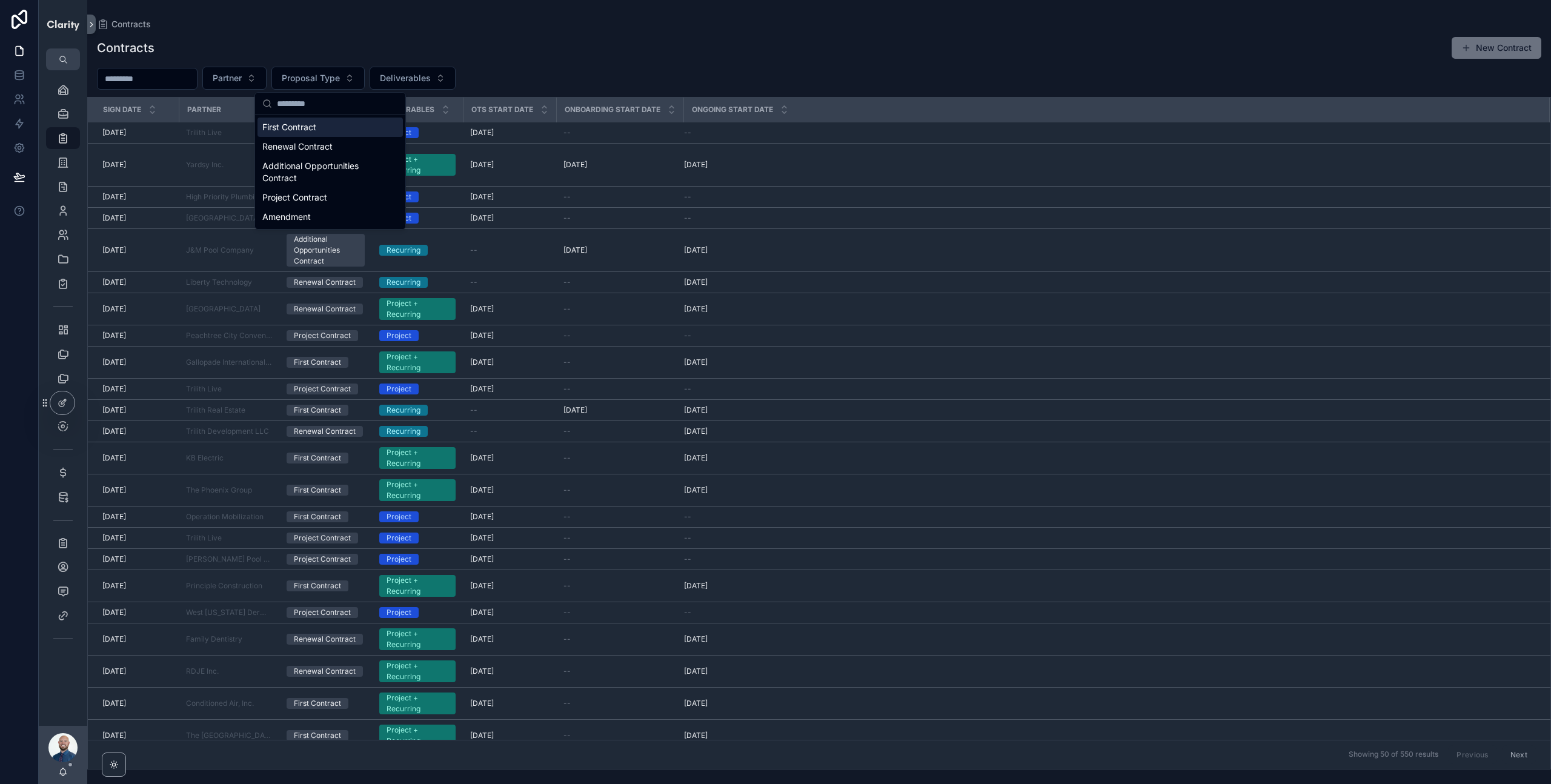
click at [315, 125] on div "First Contract" at bounding box center [330, 127] width 145 height 19
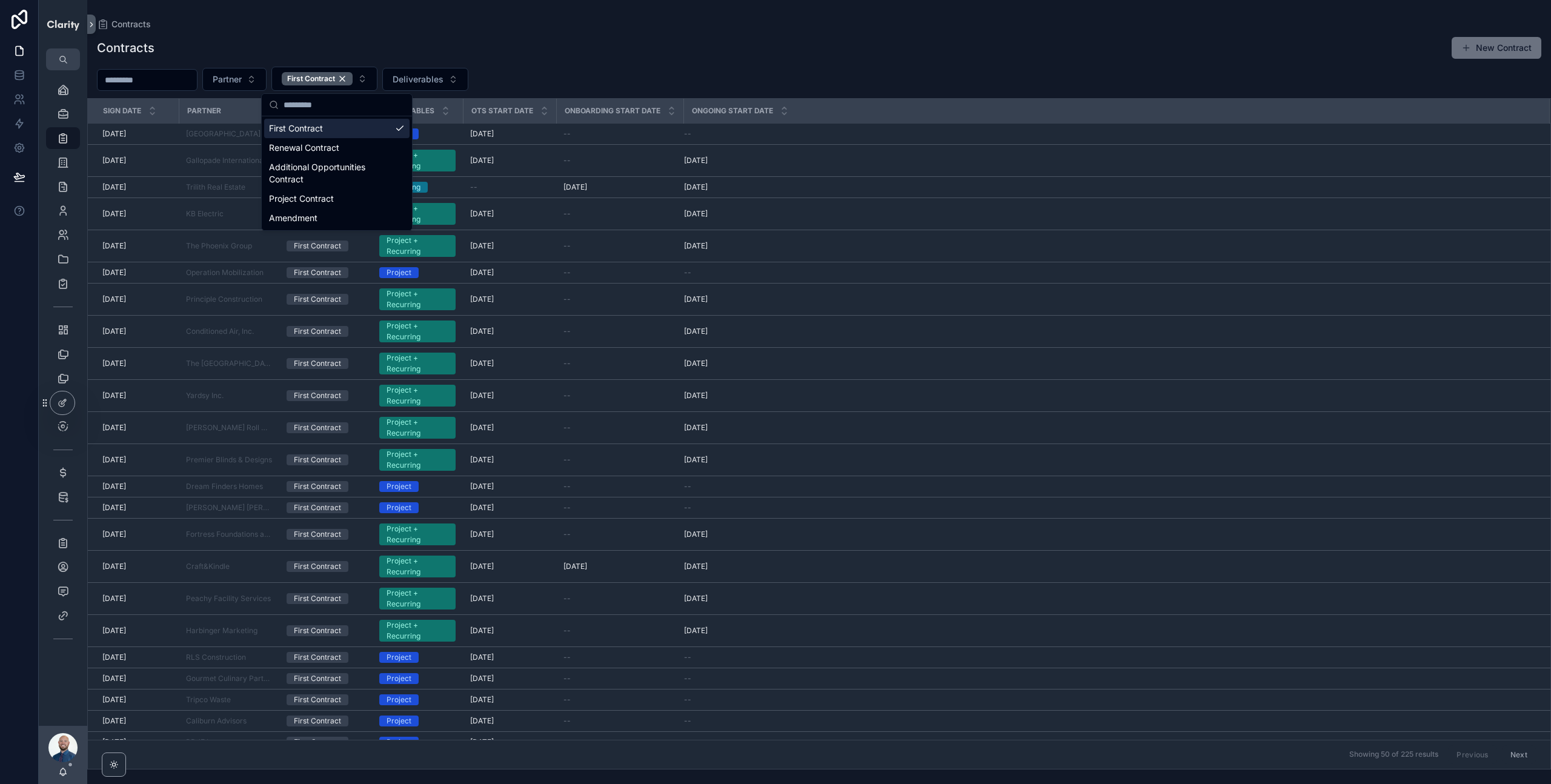
click at [488, 42] on div "Contracts New Contract" at bounding box center [819, 48] width 1445 height 23
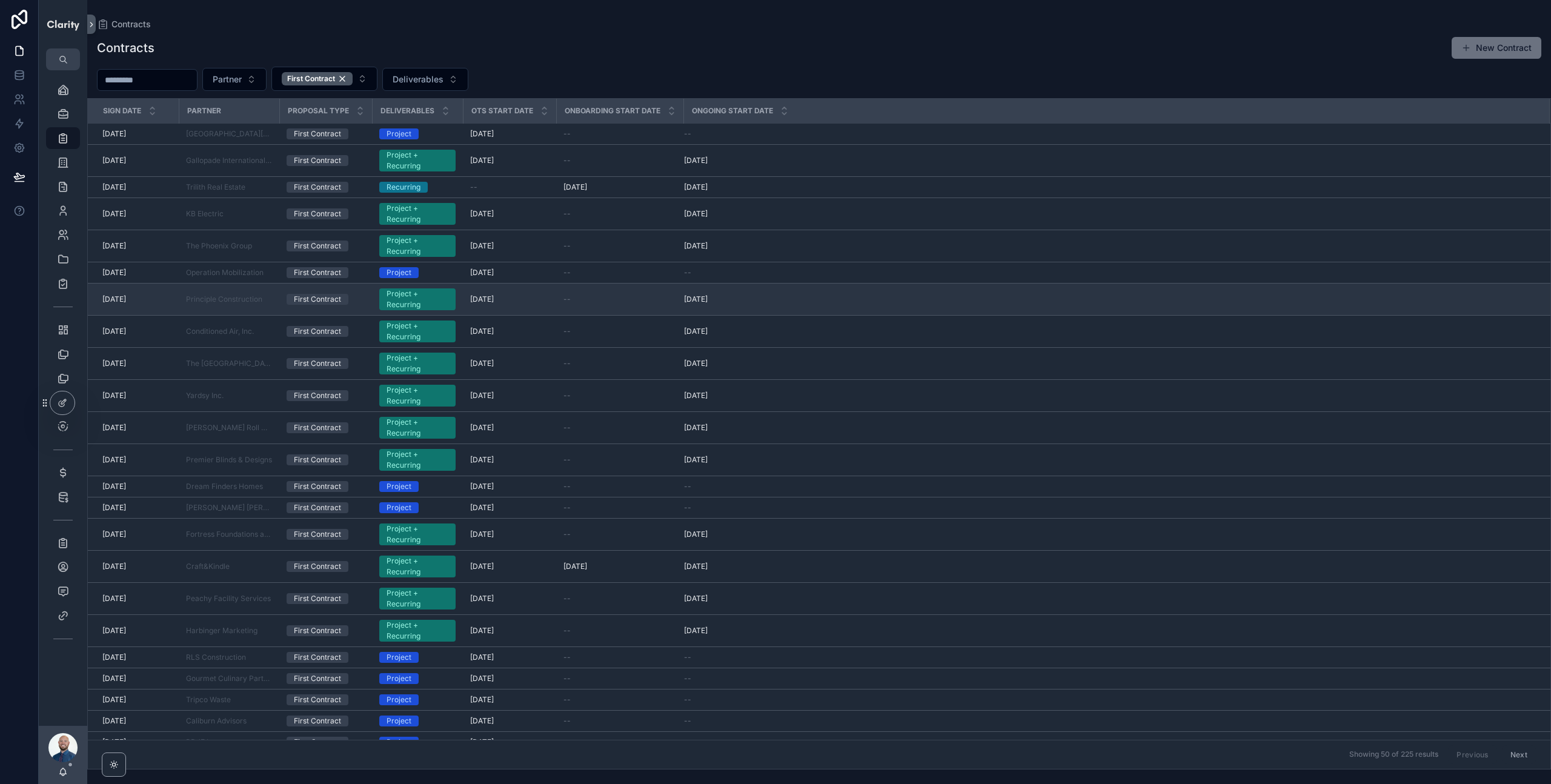
click at [319, 301] on div "First Contract" at bounding box center [317, 299] width 47 height 11
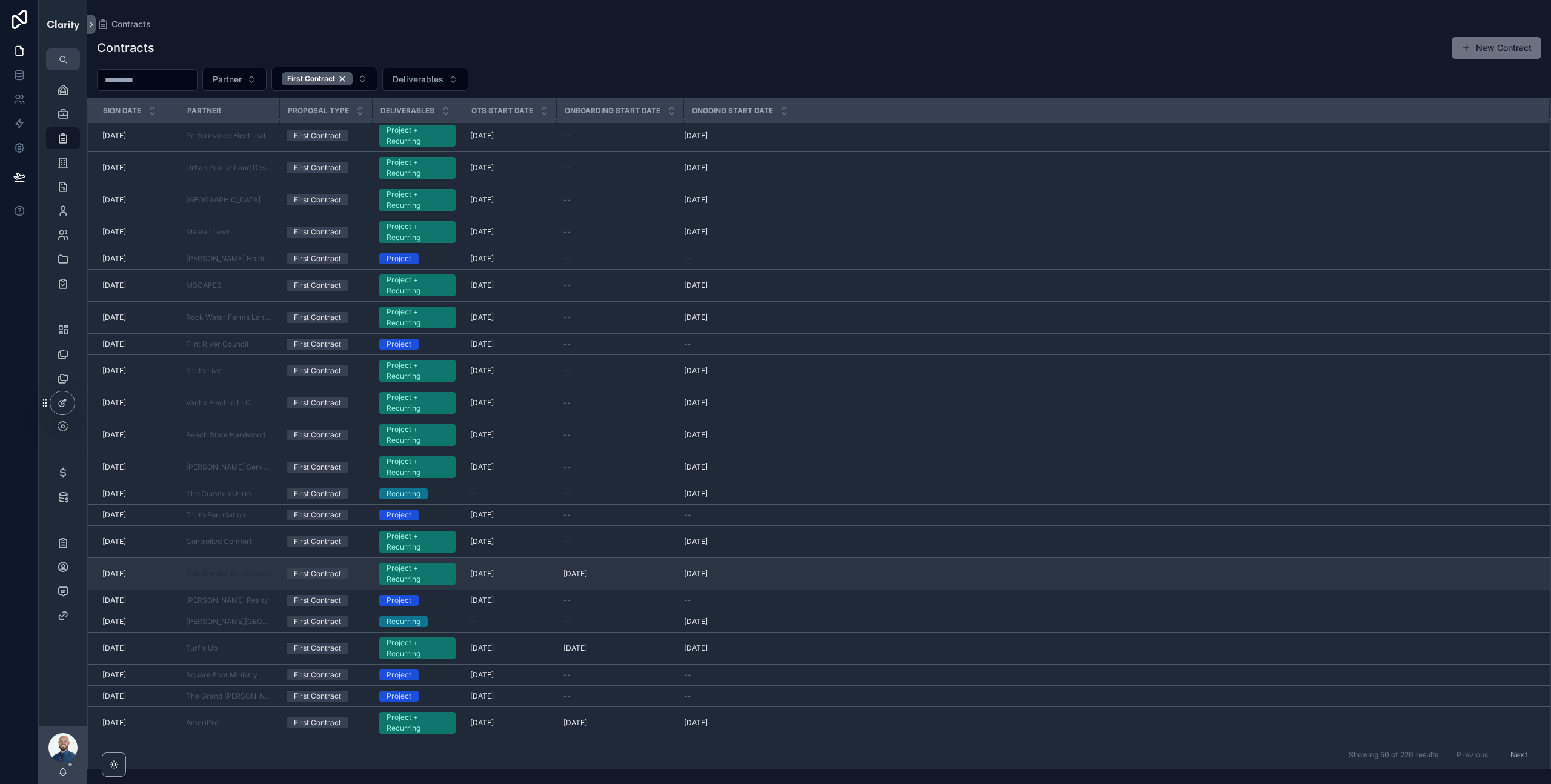
scroll to position [767, 0]
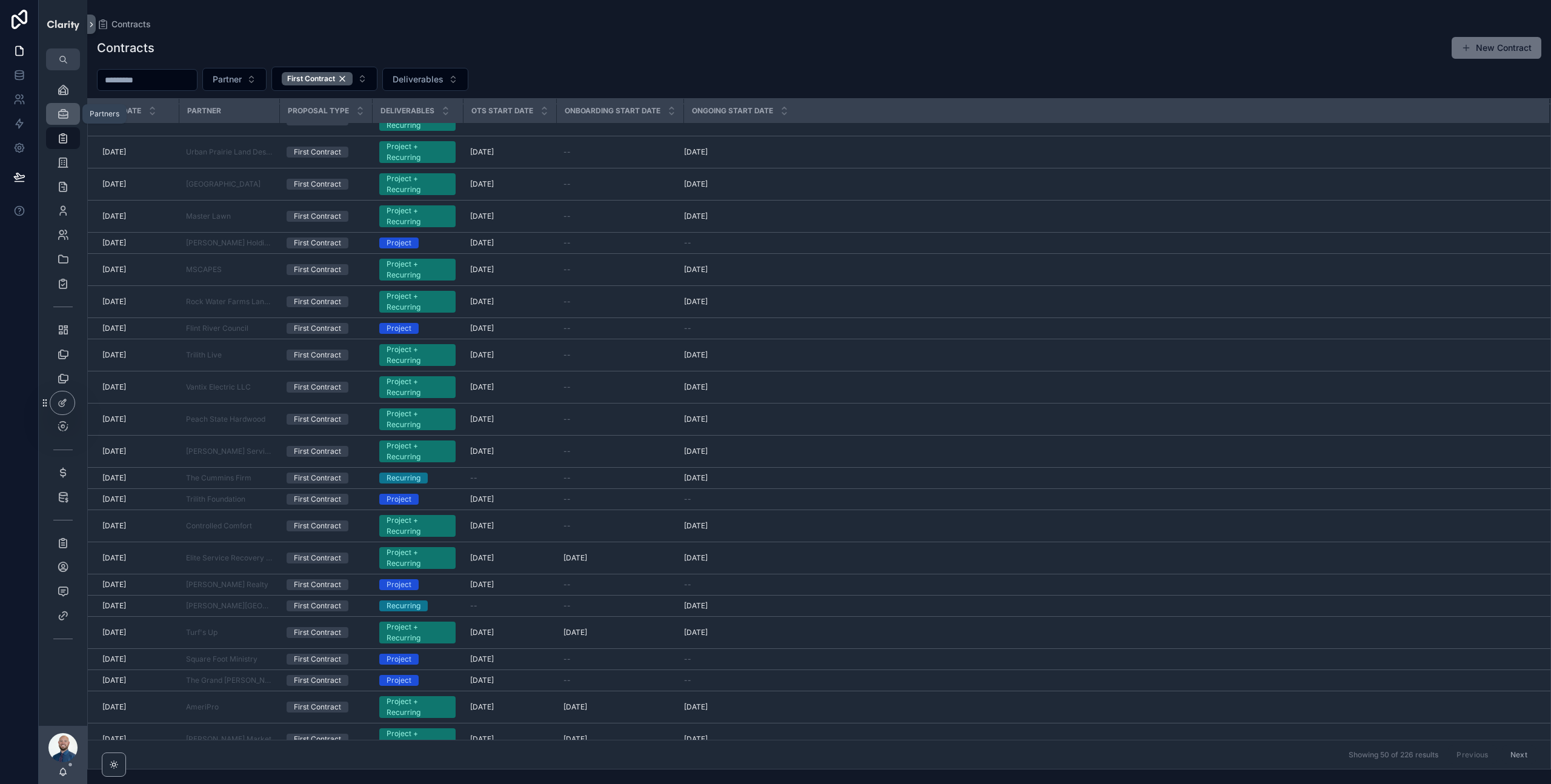
click at [64, 116] on icon "scrollable content" at bounding box center [63, 114] width 12 height 12
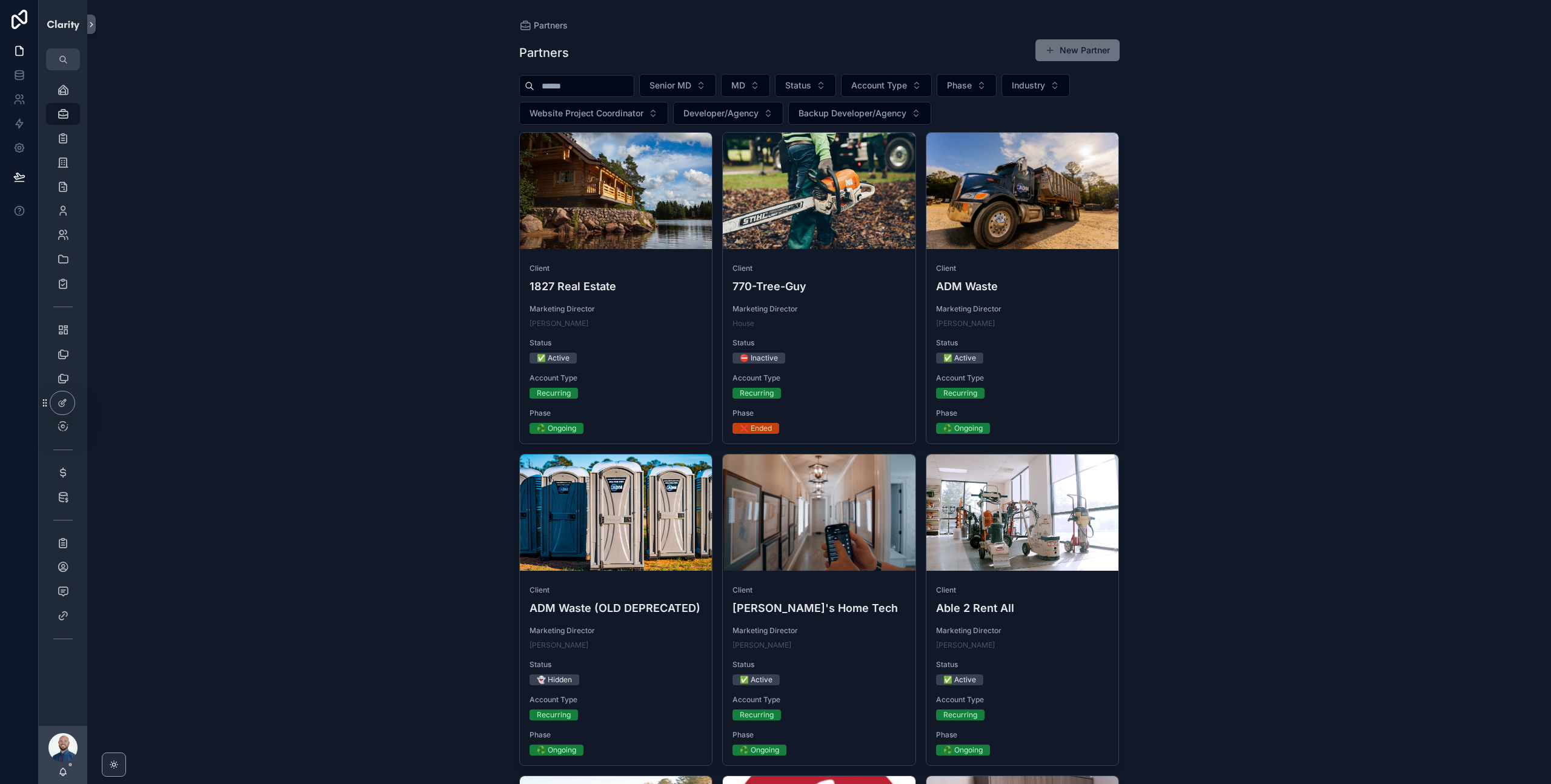
click at [571, 89] on input "scrollable content" at bounding box center [584, 85] width 100 height 17
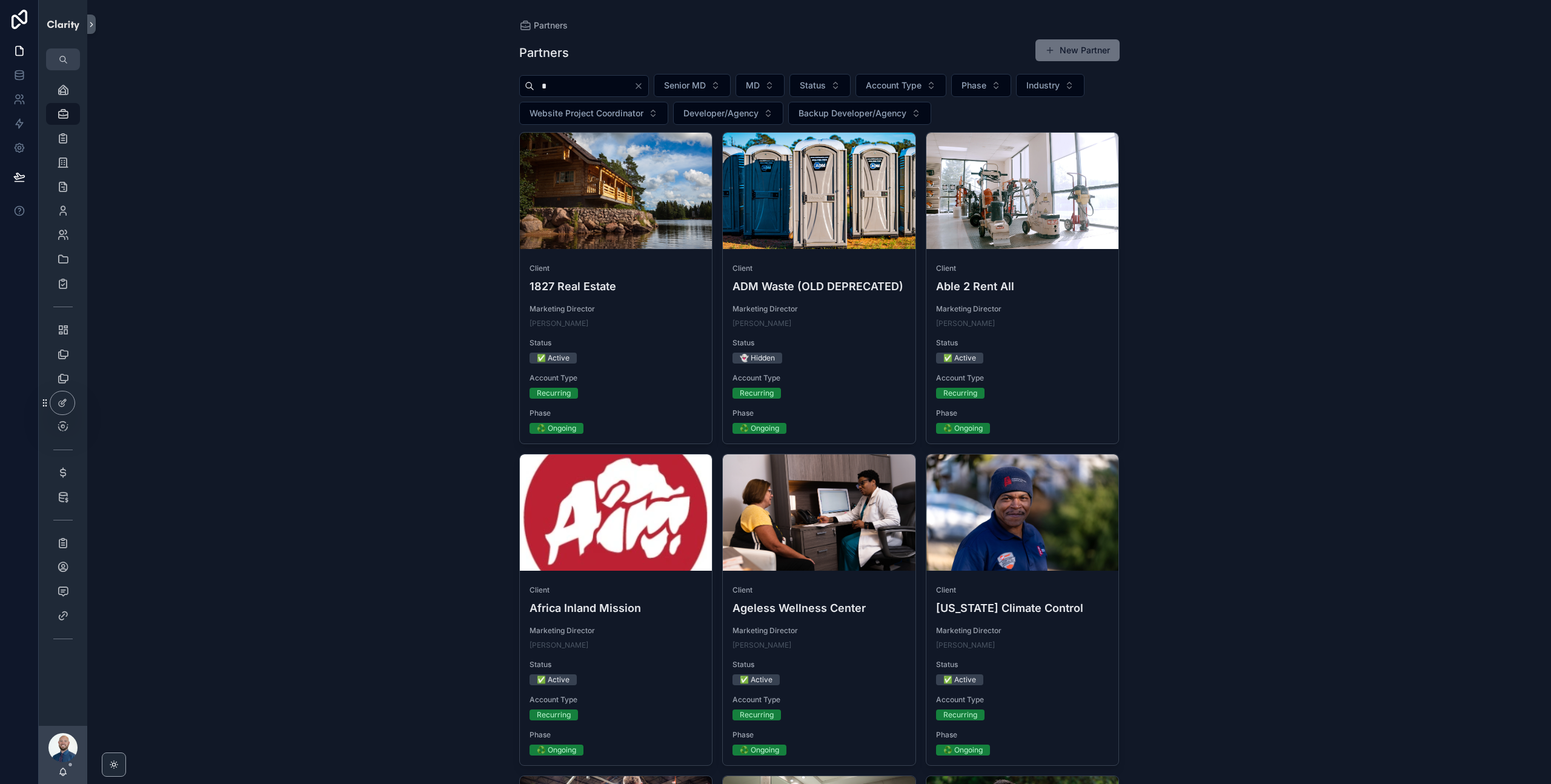
click at [418, 182] on div "Partners Partners New Partner * Senior MD MD Status Account Type Phase Industry…" at bounding box center [819, 392] width 1464 height 784
click at [572, 84] on input "*" at bounding box center [584, 85] width 100 height 17
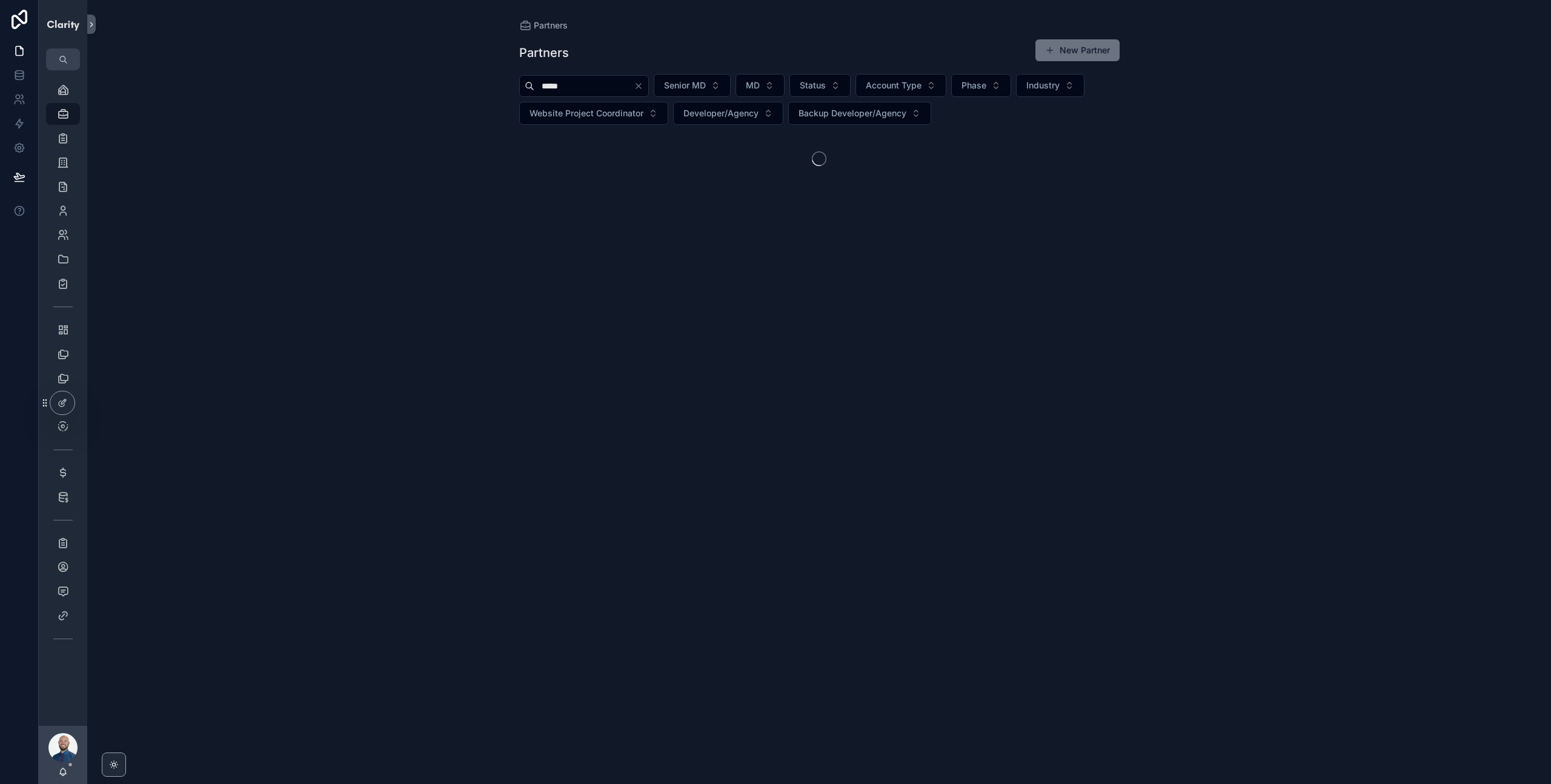
click at [401, 132] on div "Partners Partners New Partner ***** Senior MD MD Status Account Type Phase Indu…" at bounding box center [819, 392] width 1464 height 784
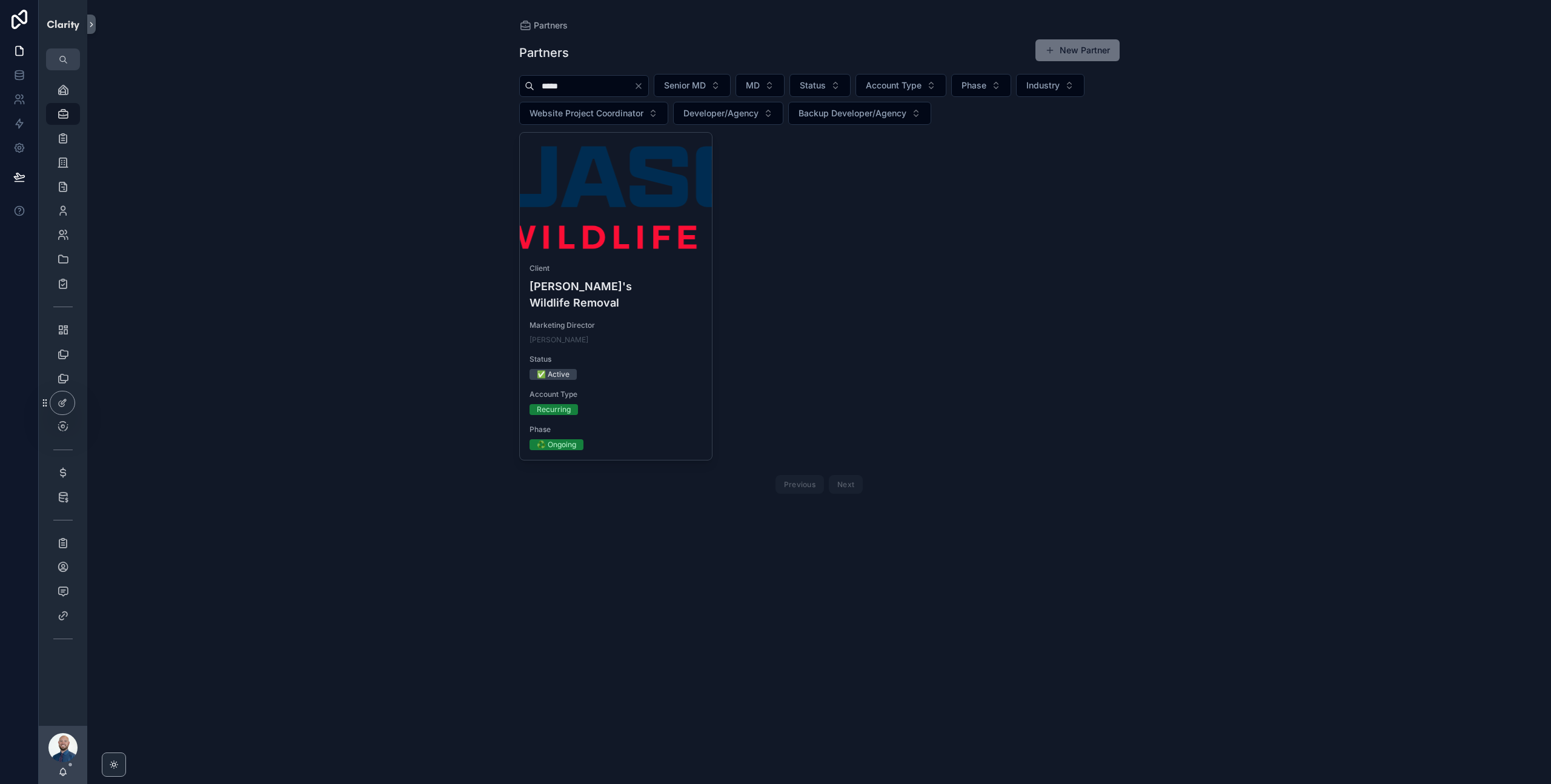
click at [592, 83] on input "*****" at bounding box center [584, 85] width 100 height 17
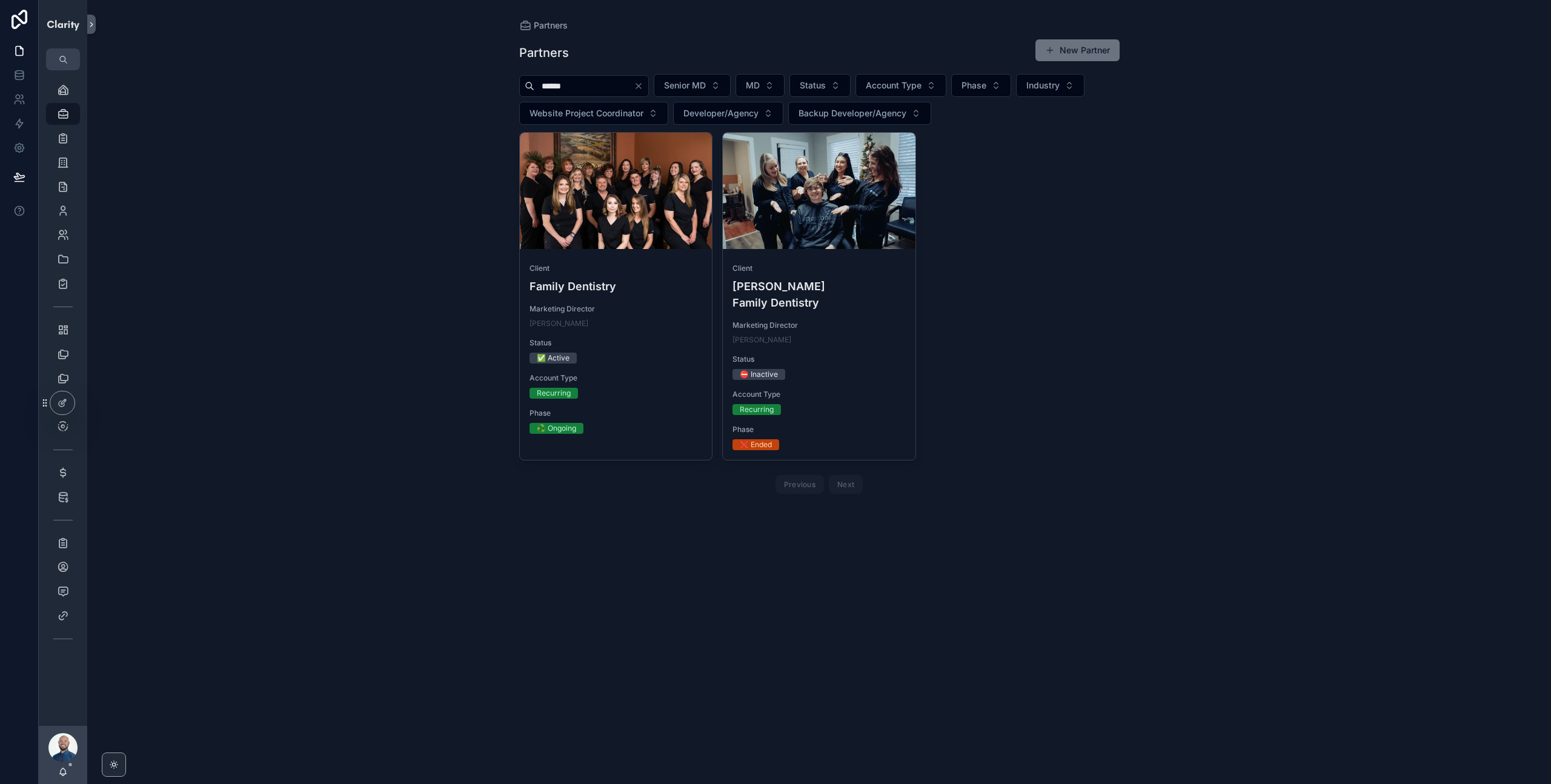
type input "******"
click at [644, 83] on icon "Clear" at bounding box center [638, 86] width 9 height 9
click at [432, 105] on div "Partners Partners New Partner Senior MD MD Status Account Type Phase Industry W…" at bounding box center [819, 392] width 1464 height 784
